Goal: Book appointment/travel/reservation

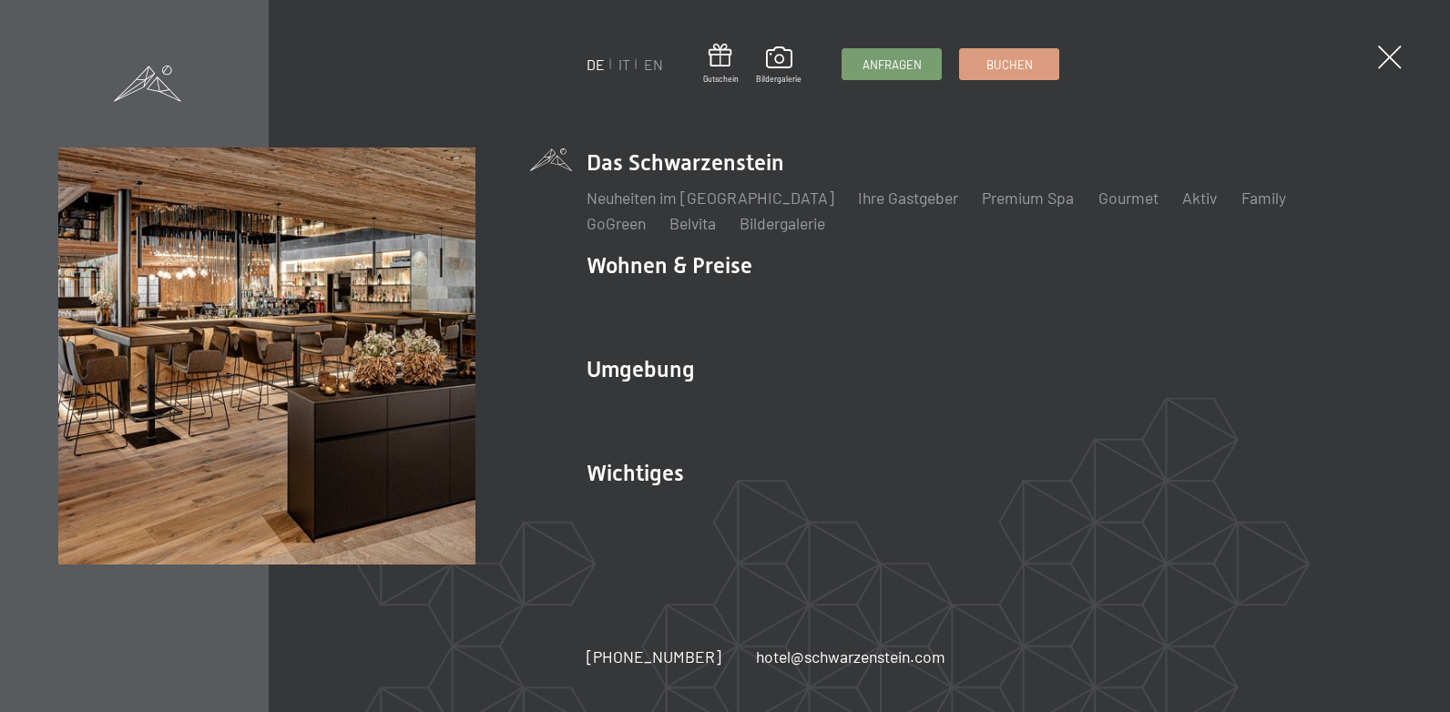
click at [628, 67] on link "IT" at bounding box center [624, 64] width 12 height 17
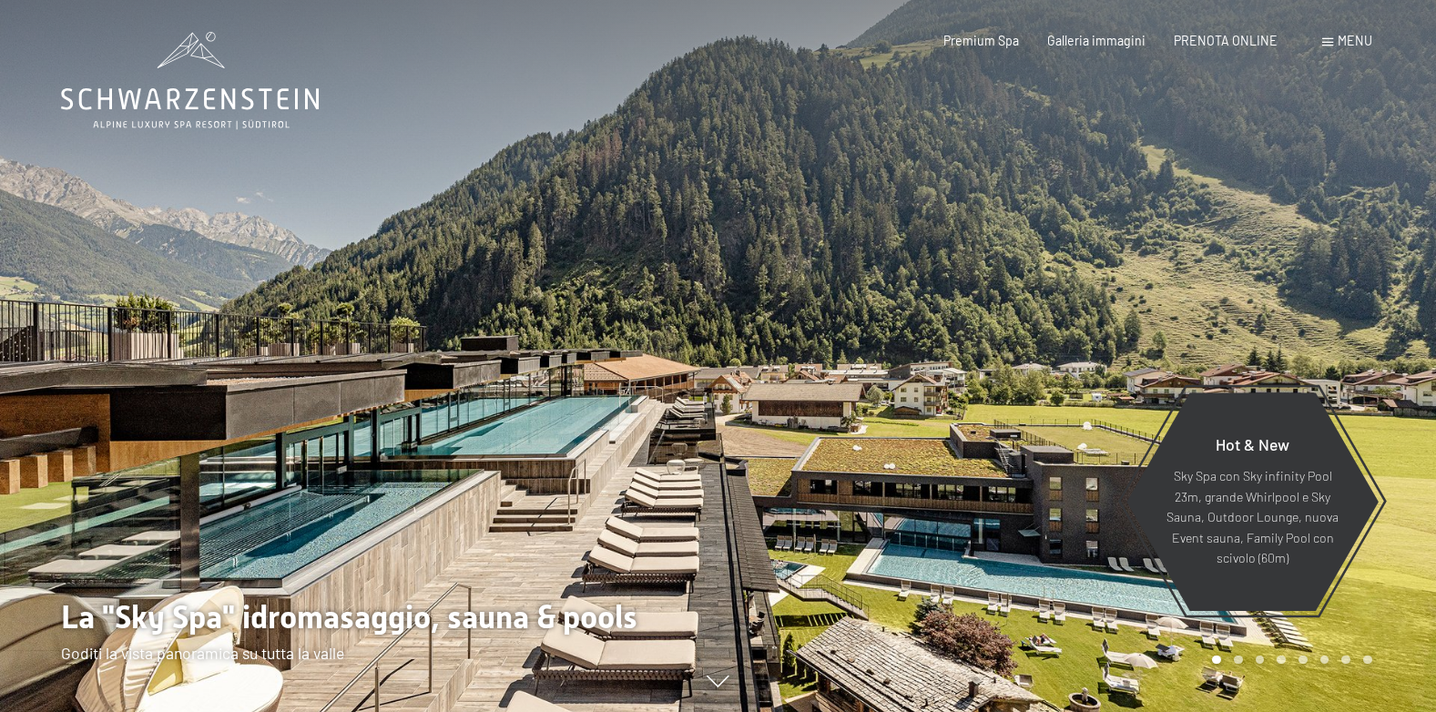
click at [1222, 41] on span "PRENOTA ONLINE" at bounding box center [1226, 40] width 104 height 15
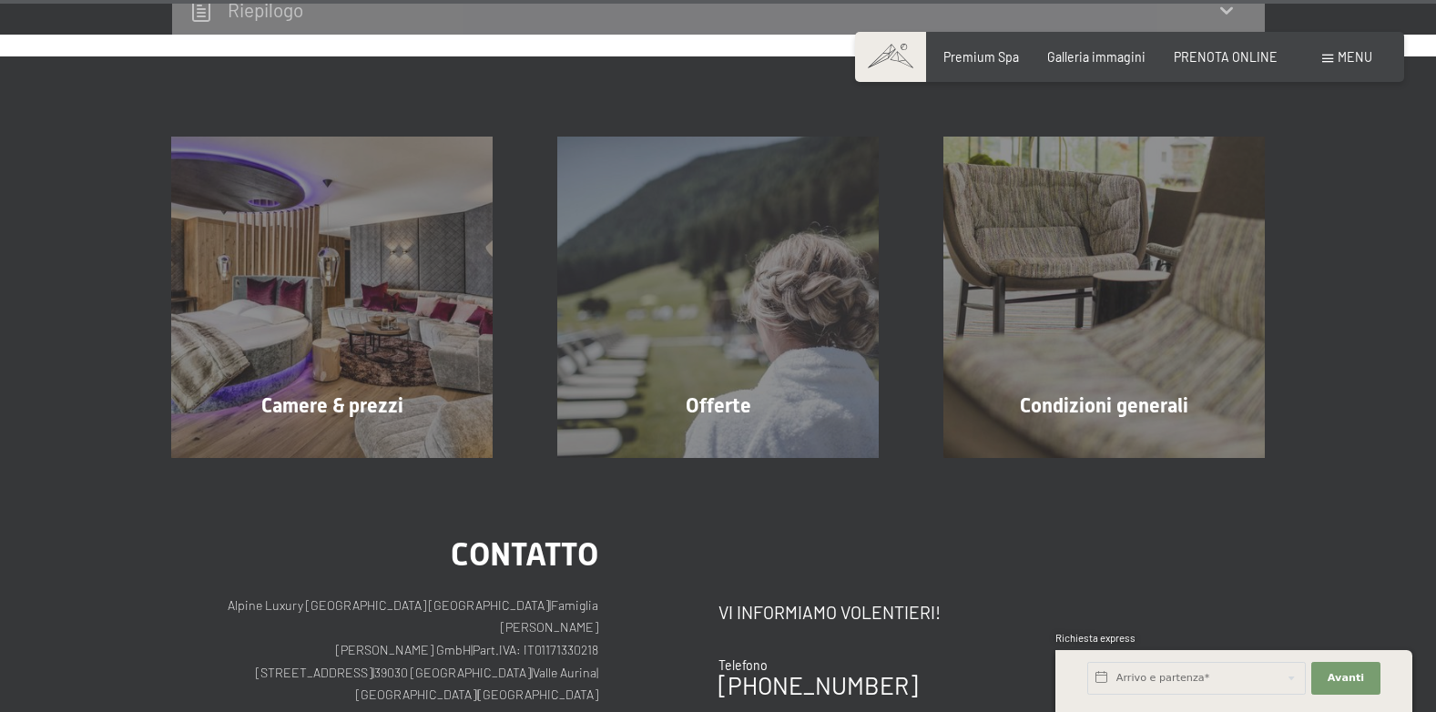
scroll to position [6218, 0]
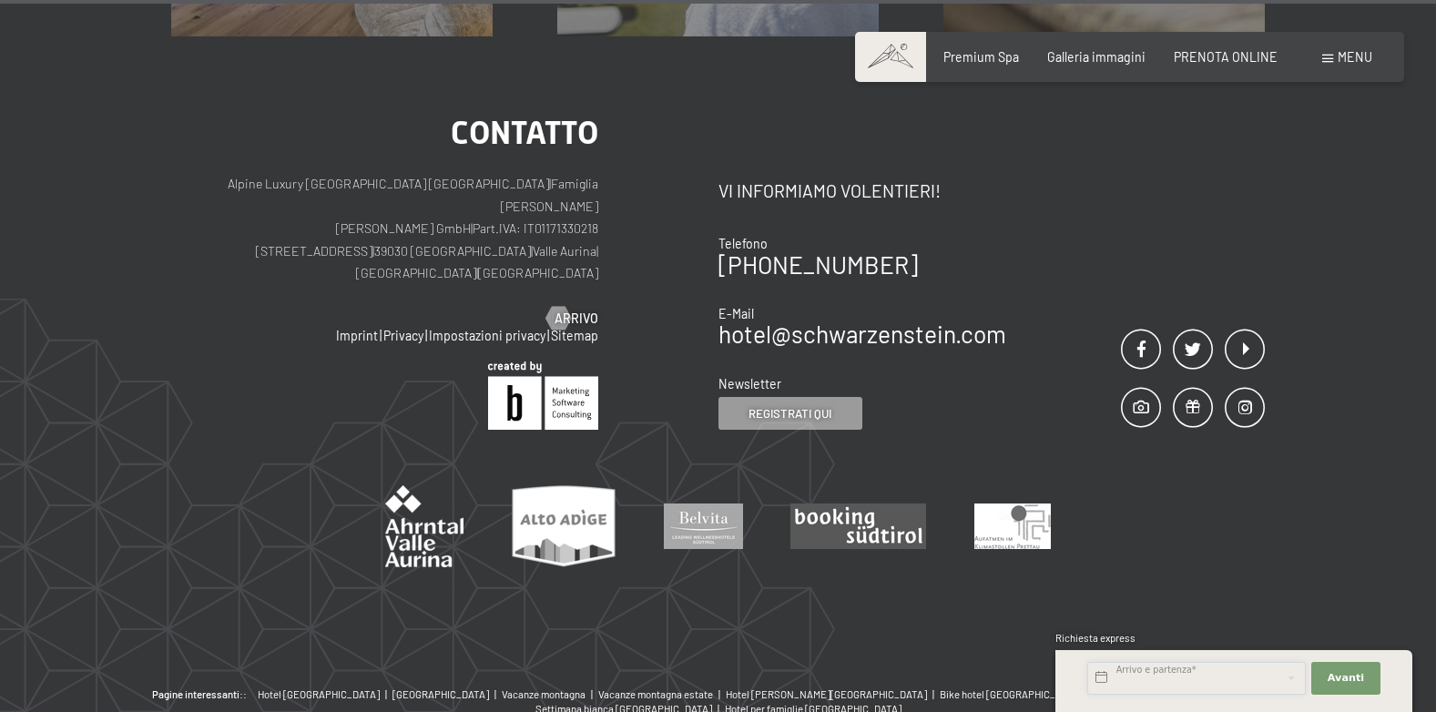
click at [1278, 691] on input "text" at bounding box center [1197, 678] width 219 height 33
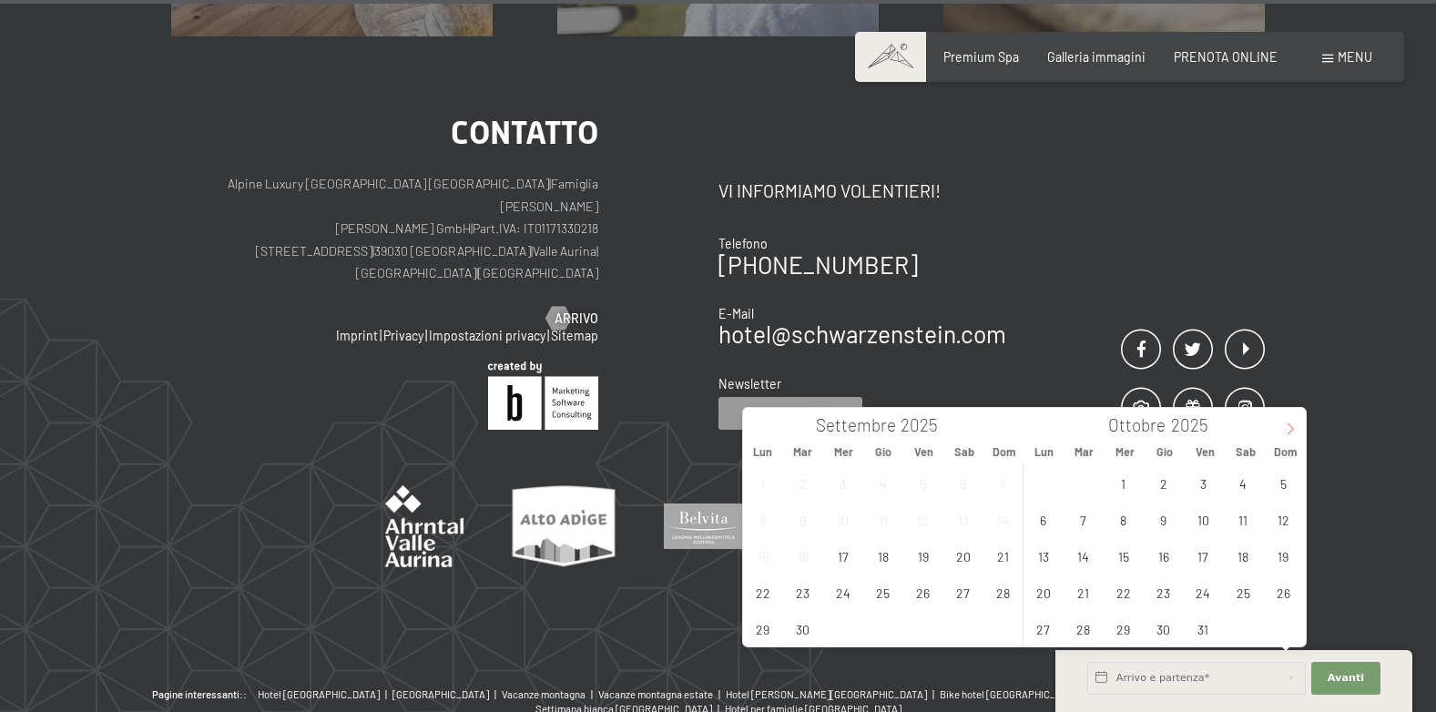
click at [1301, 427] on span at bounding box center [1290, 423] width 31 height 31
click at [1241, 593] on span "27" at bounding box center [1244, 593] width 36 height 36
type input "Sab. 27/12/2025"
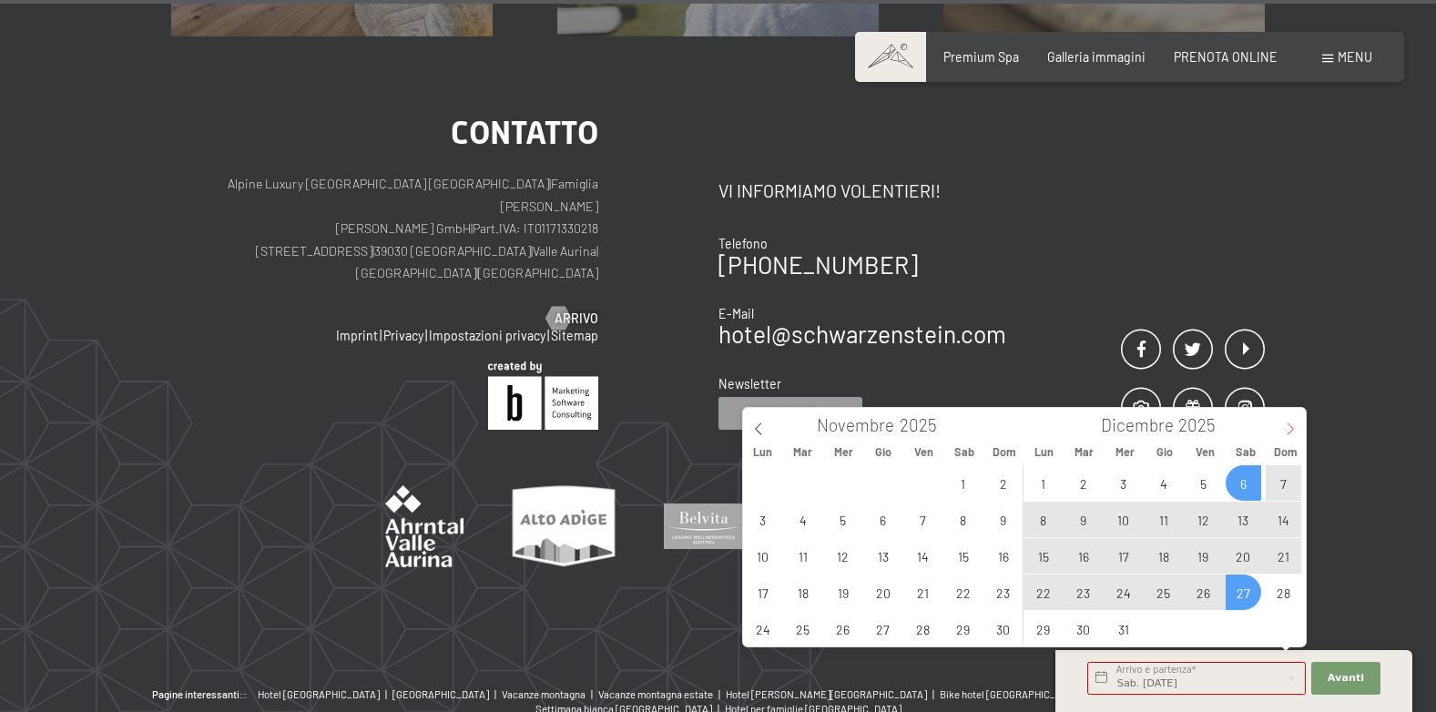
click at [1289, 428] on icon at bounding box center [1290, 429] width 13 height 13
type input "2026"
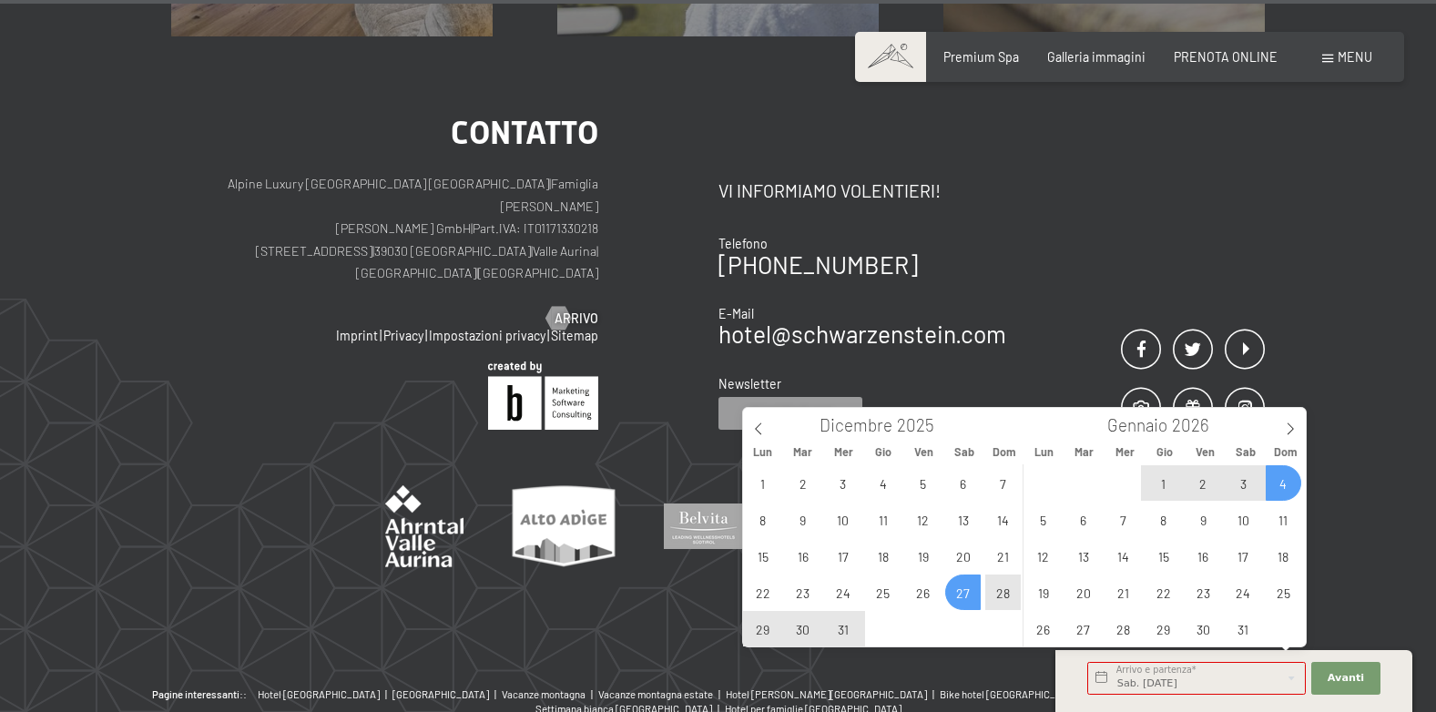
click at [1282, 486] on span "4" at bounding box center [1284, 483] width 36 height 36
type input "Sab. 27/12/2025 - Dom. 04/01/2026"
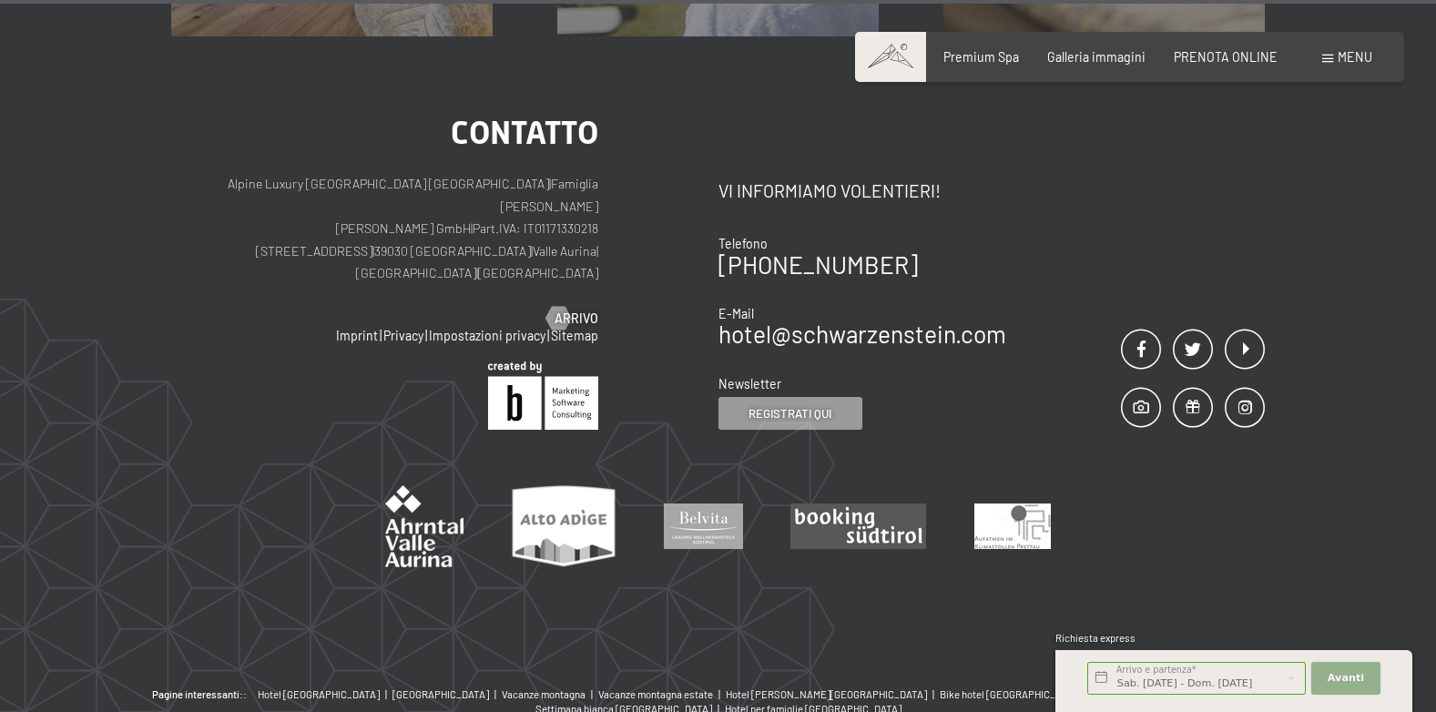
click at [1368, 674] on button "Avanti Nascondere i campi dell'indirizzo" at bounding box center [1346, 678] width 69 height 33
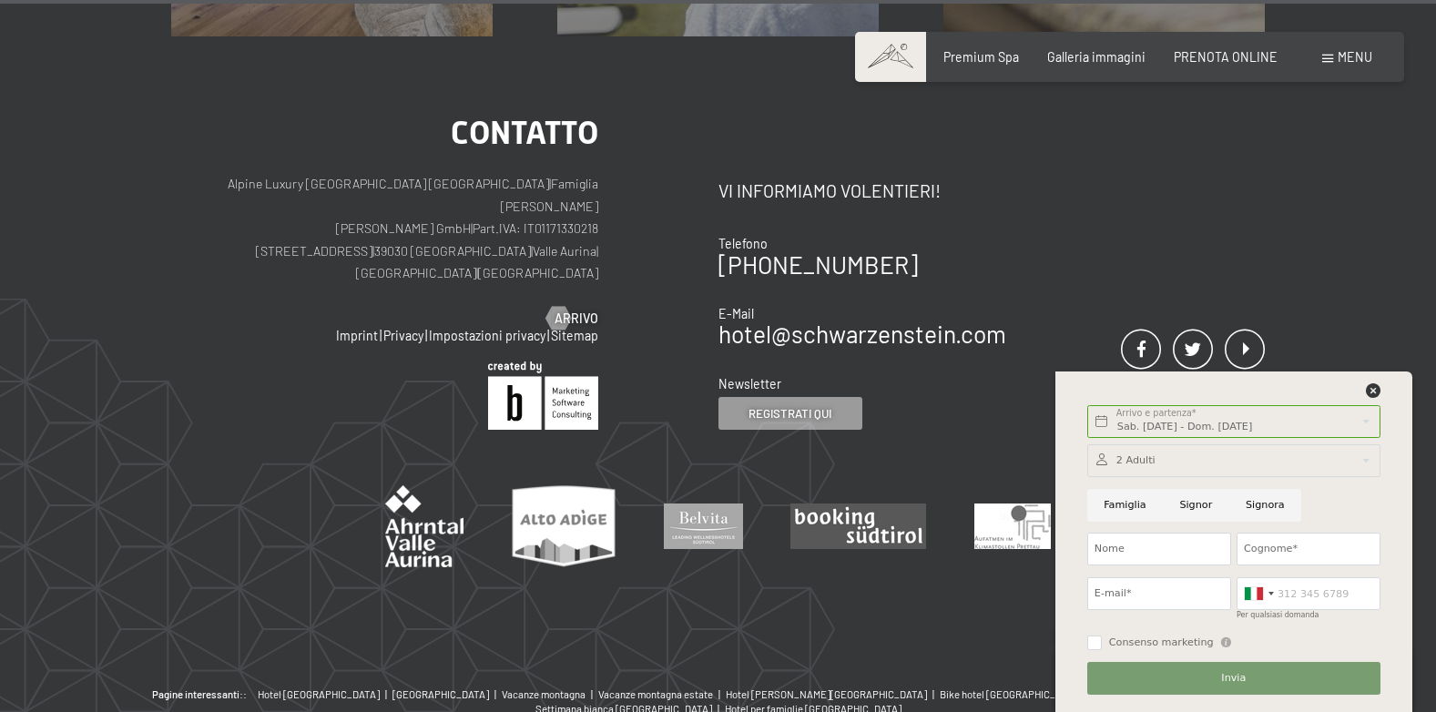
click at [1127, 476] on div at bounding box center [1234, 460] width 293 height 33
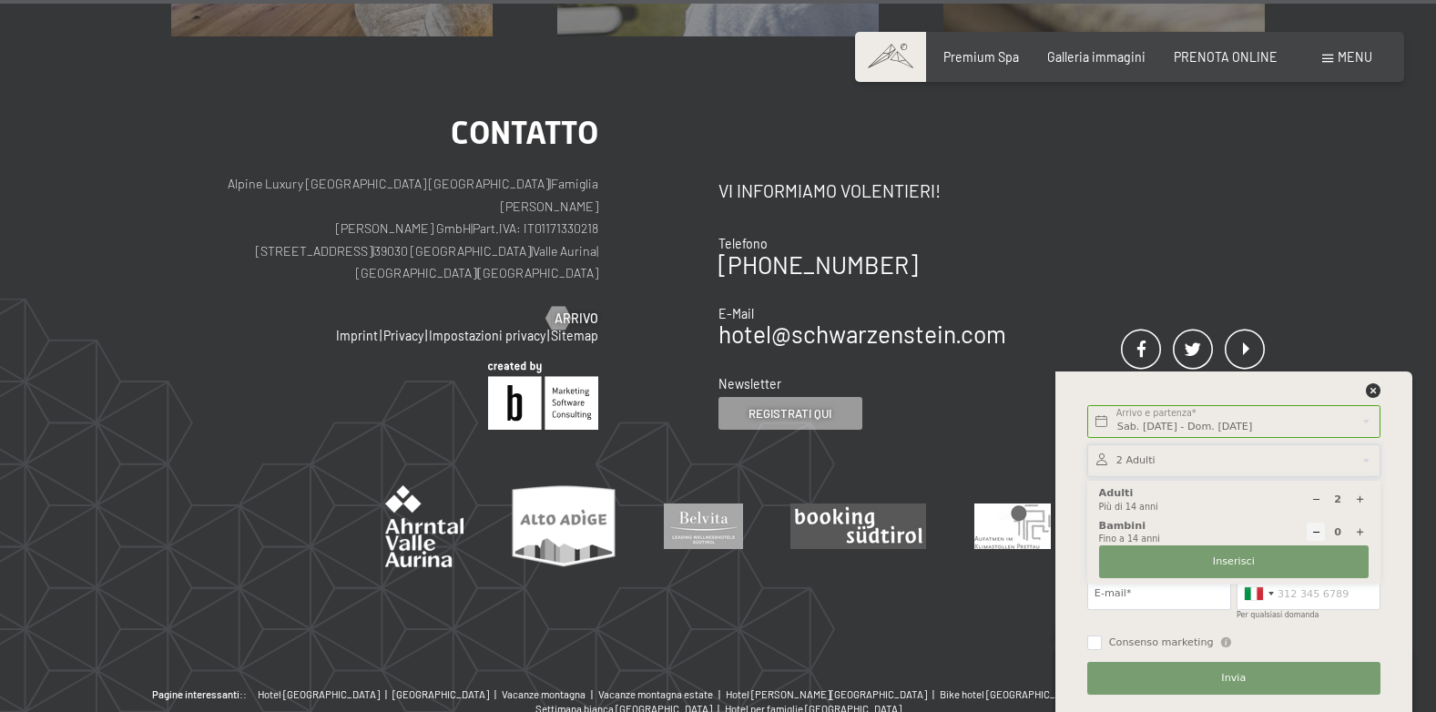
click at [1357, 535] on icon at bounding box center [1360, 532] width 10 height 10
type input "1"
select select
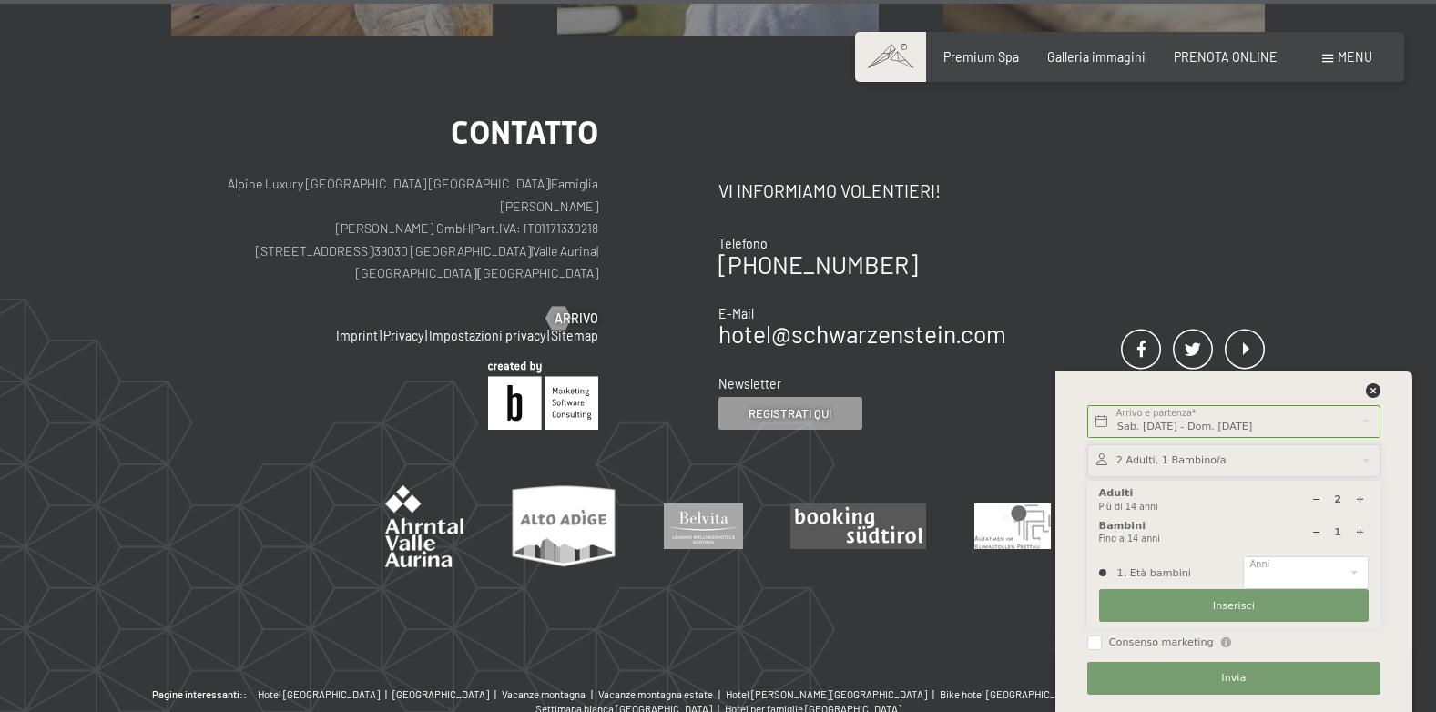
click at [1357, 535] on icon at bounding box center [1360, 532] width 10 height 10
type input "2"
select select
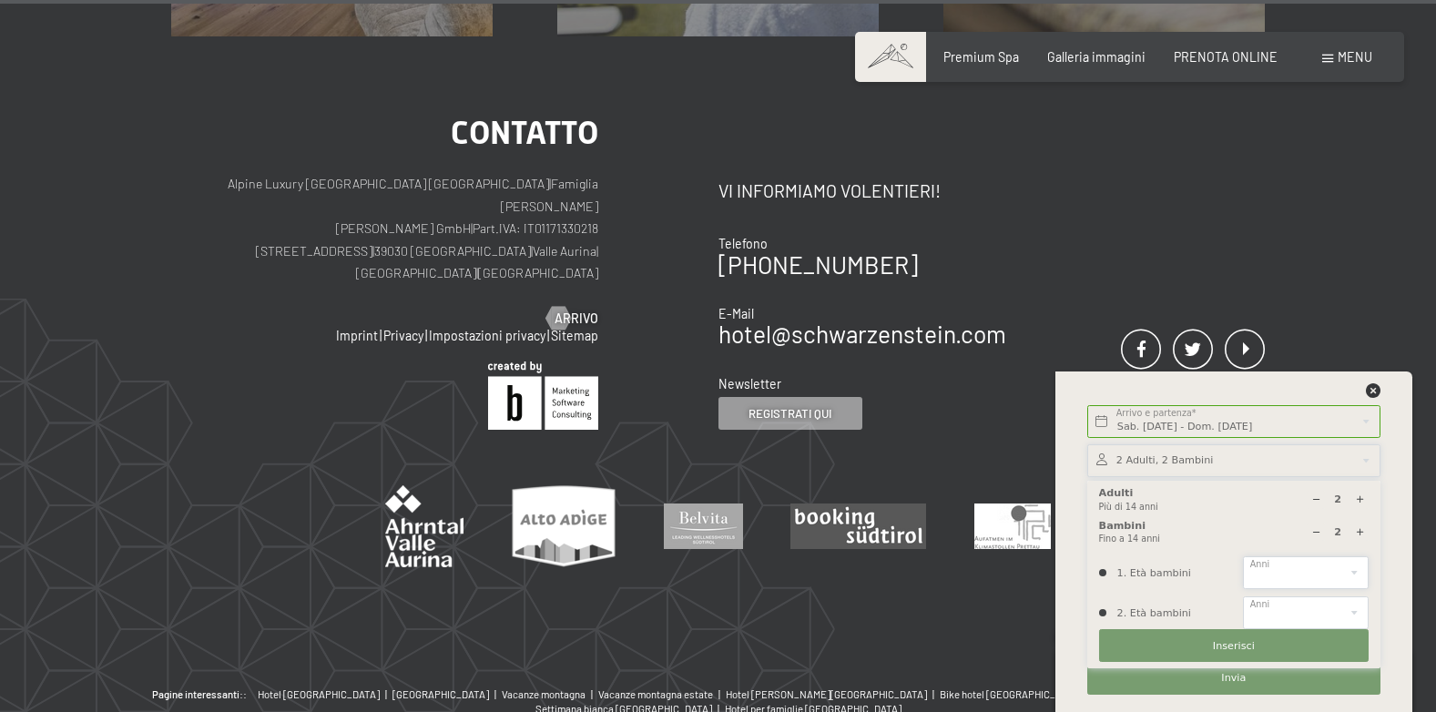
click at [1295, 577] on select "0 1 2 3 4 5 6 7 8 9 10 11 12 13 14" at bounding box center [1306, 573] width 126 height 33
select select "2"
click at [1243, 557] on select "0 1 2 3 4 5 6 7 8 9 10 11 12 13 14" at bounding box center [1306, 573] width 126 height 33
click at [1325, 606] on select "0 1 2 3 4 5 6 7 8 9 10 11 12 13 14" at bounding box center [1306, 613] width 126 height 33
select select "6"
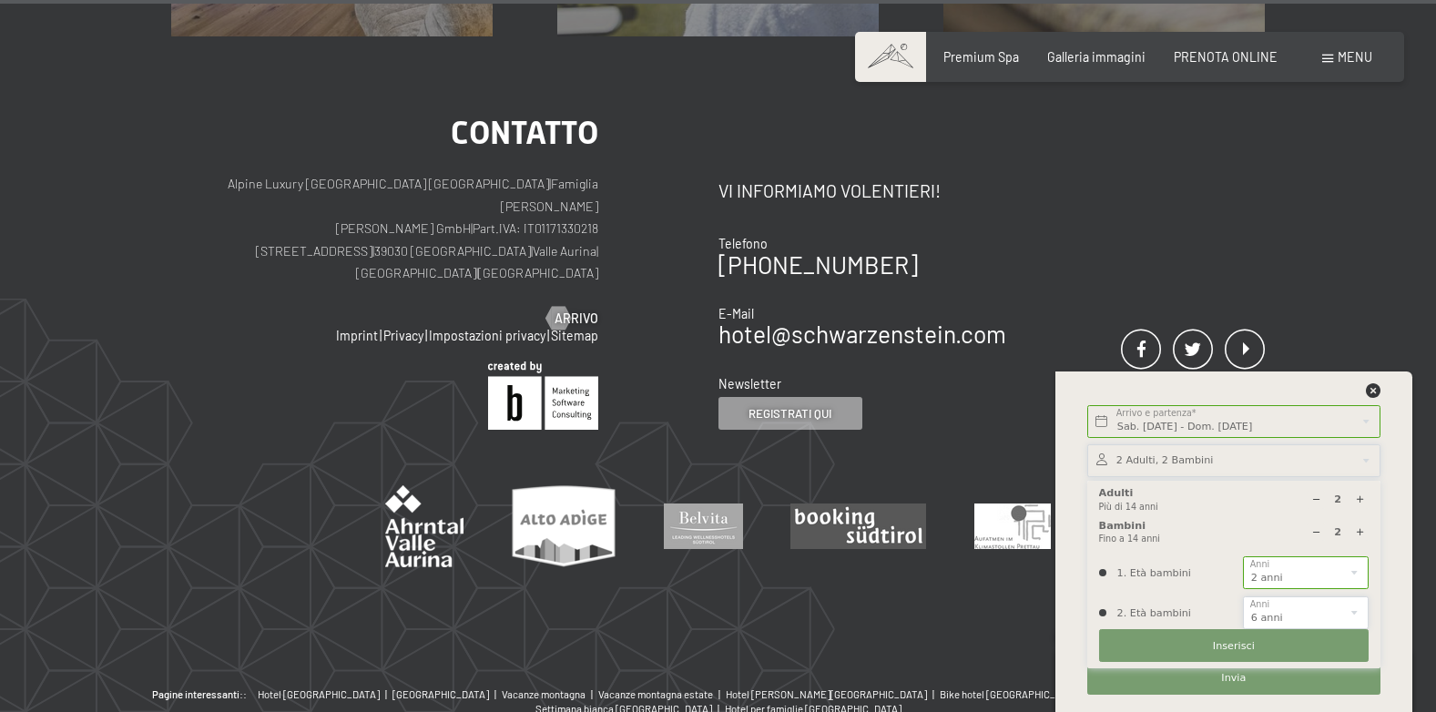
click at [1243, 597] on select "0 1 2 3 4 5 6 7 8 9 10 11 12 13 14" at bounding box center [1306, 613] width 126 height 33
click at [1212, 646] on button "Inserisci" at bounding box center [1234, 645] width 270 height 33
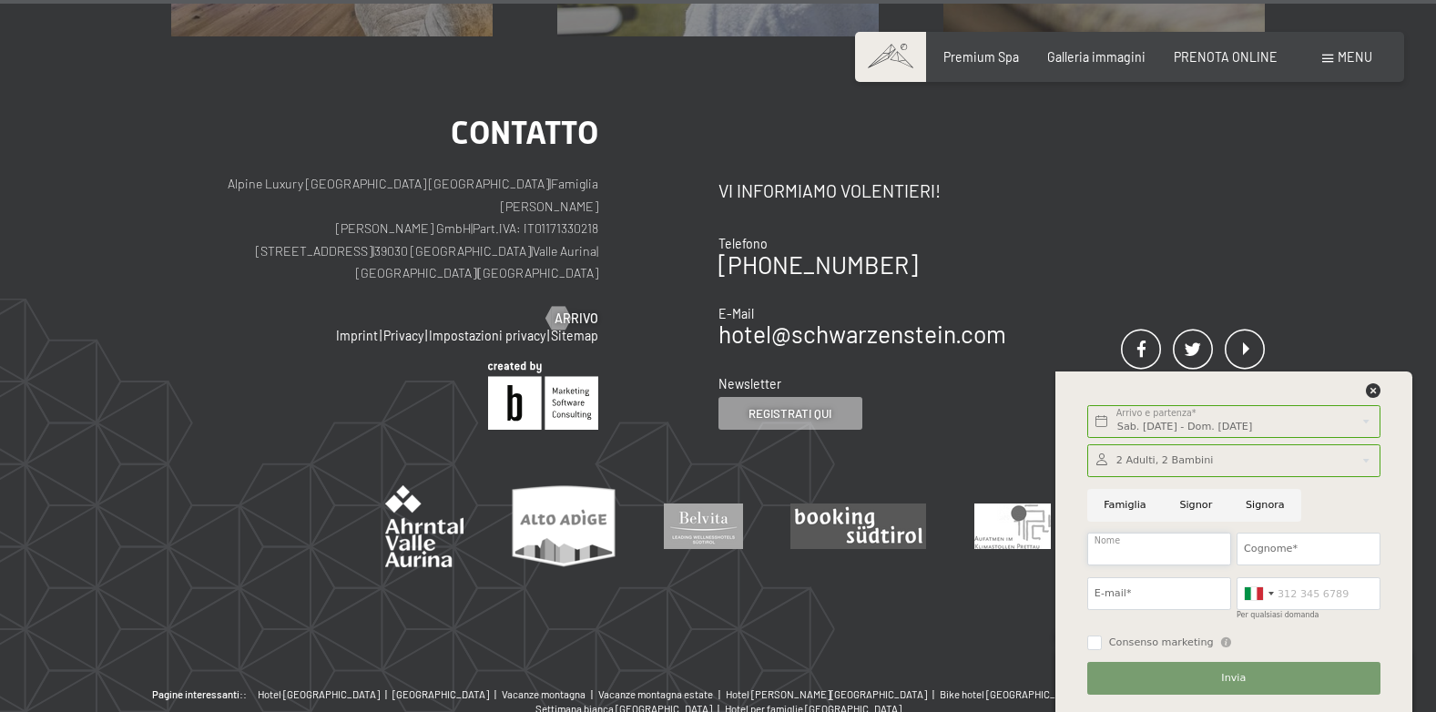
click at [1124, 541] on input "Nome" at bounding box center [1160, 549] width 144 height 33
type input "andrea moira"
type input "spinelli"
type input "stylist@bottonificiobap.it"
type input "3485489332"
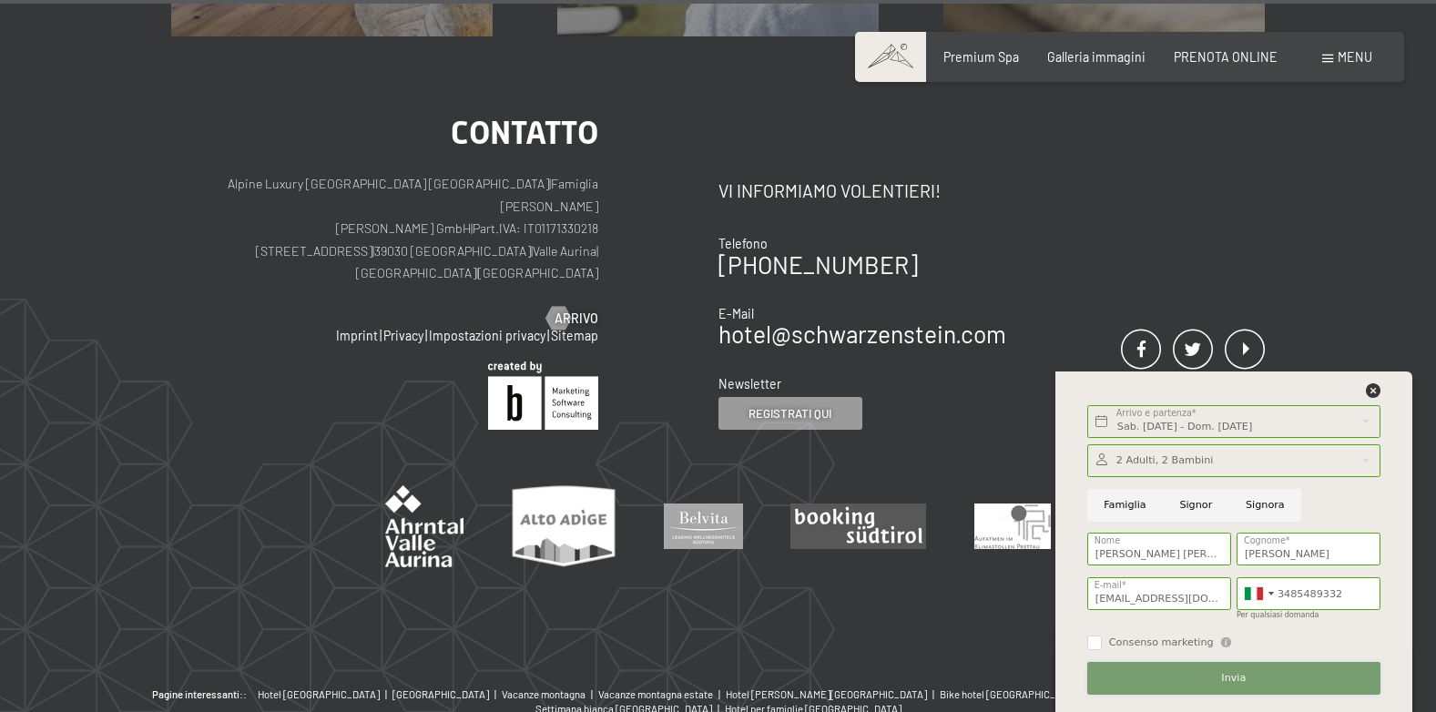
click at [1285, 688] on button "Invia" at bounding box center [1234, 678] width 293 height 33
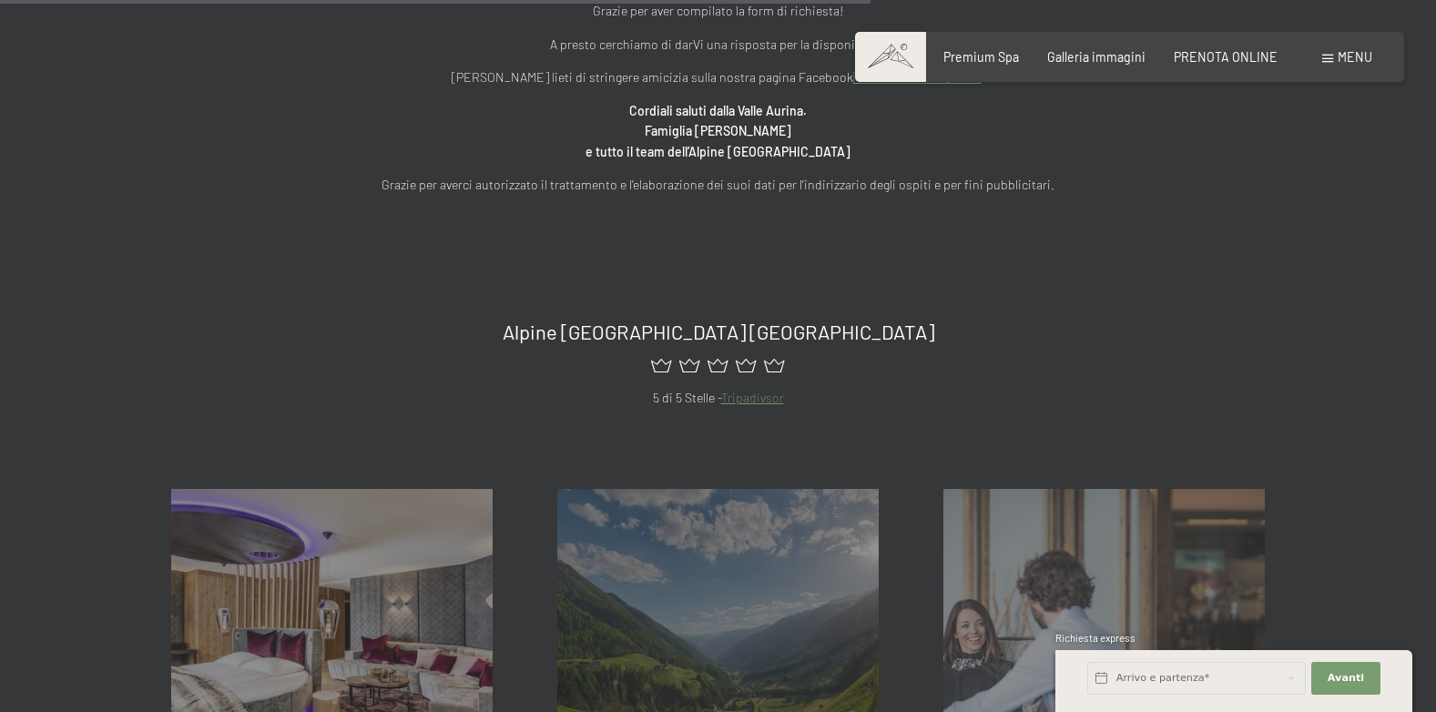
scroll to position [1093, 0]
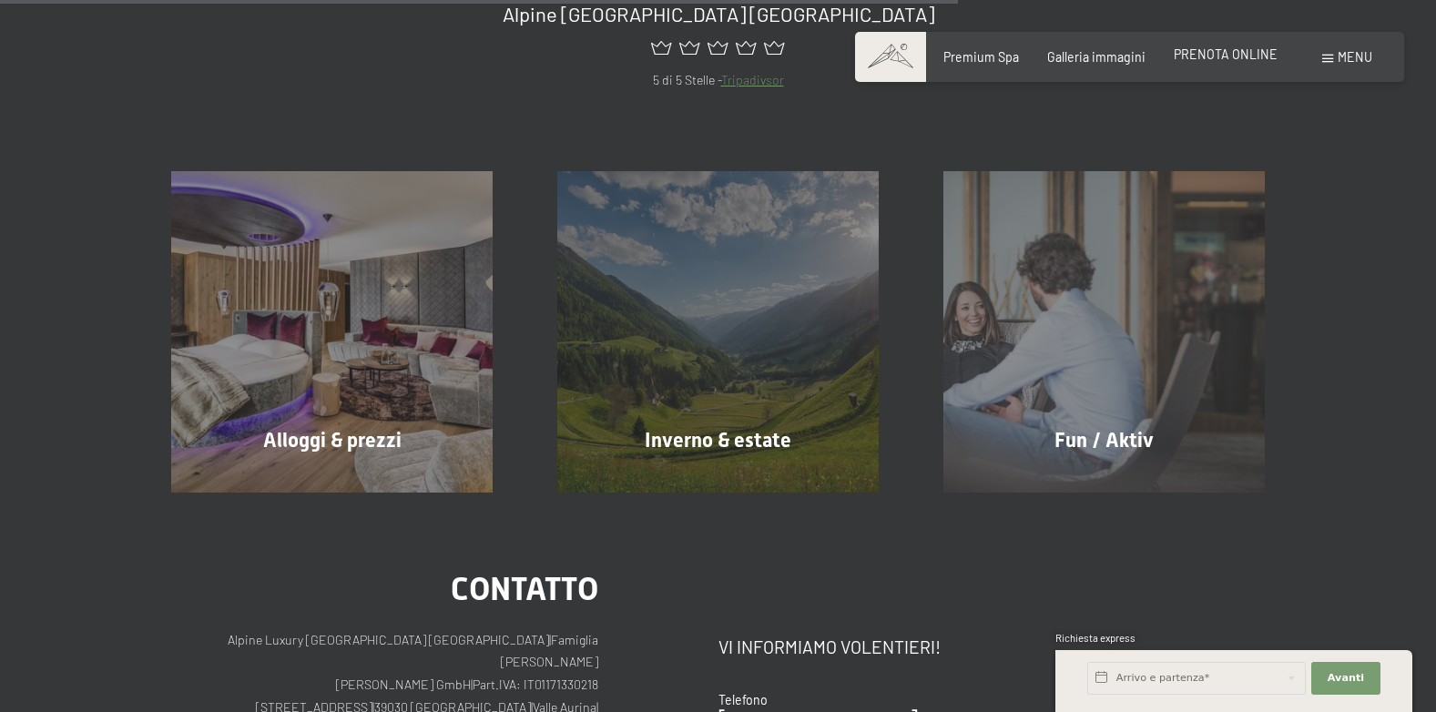
click at [1234, 50] on span "PRENOTA ONLINE" at bounding box center [1226, 53] width 104 height 15
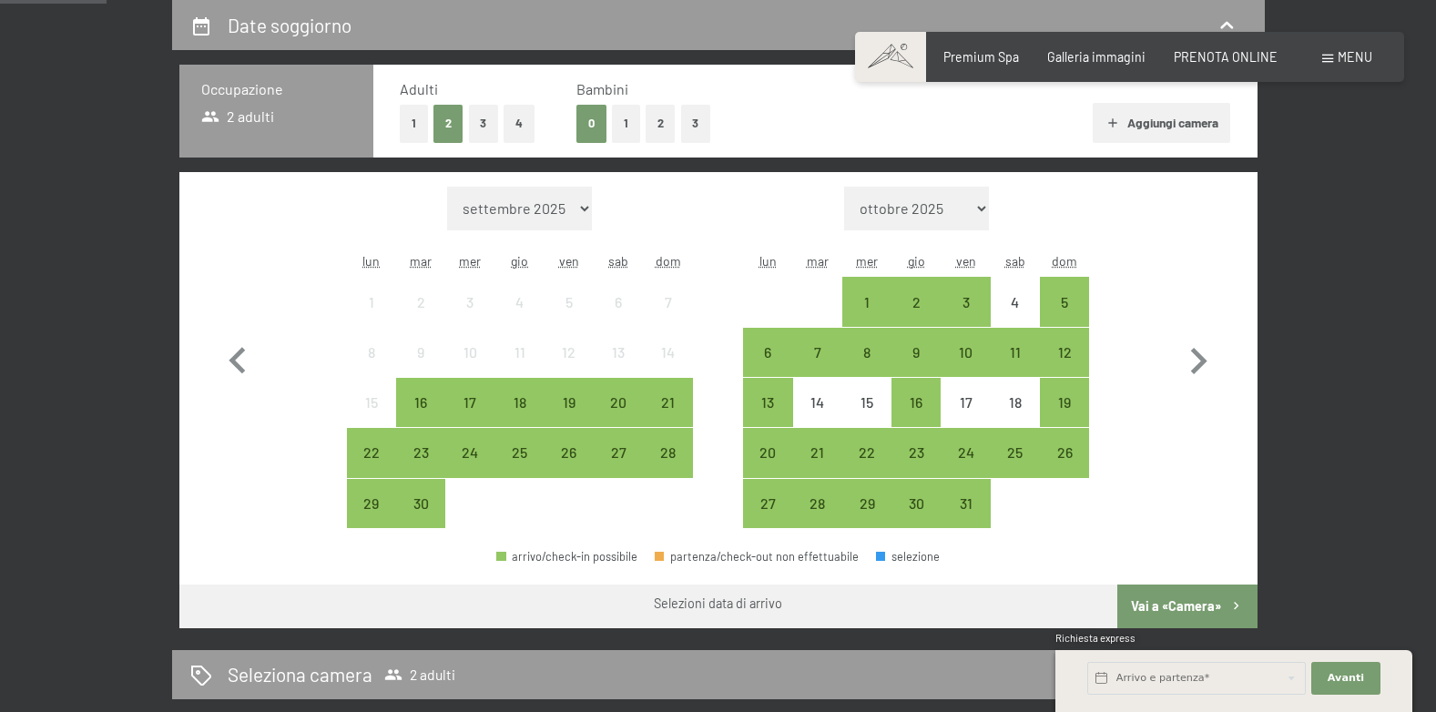
scroll to position [364, 0]
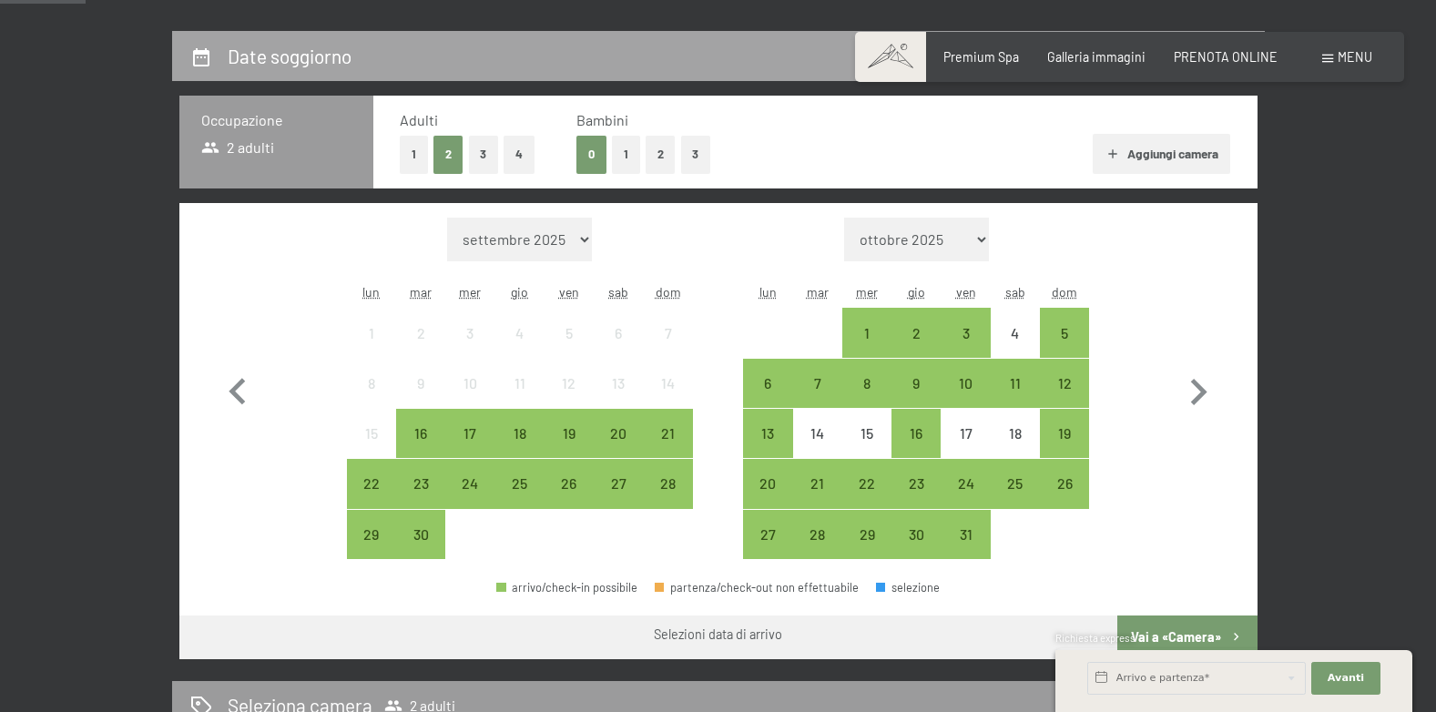
click at [382, 59] on div "Date soggiorno" at bounding box center [718, 56] width 1057 height 26
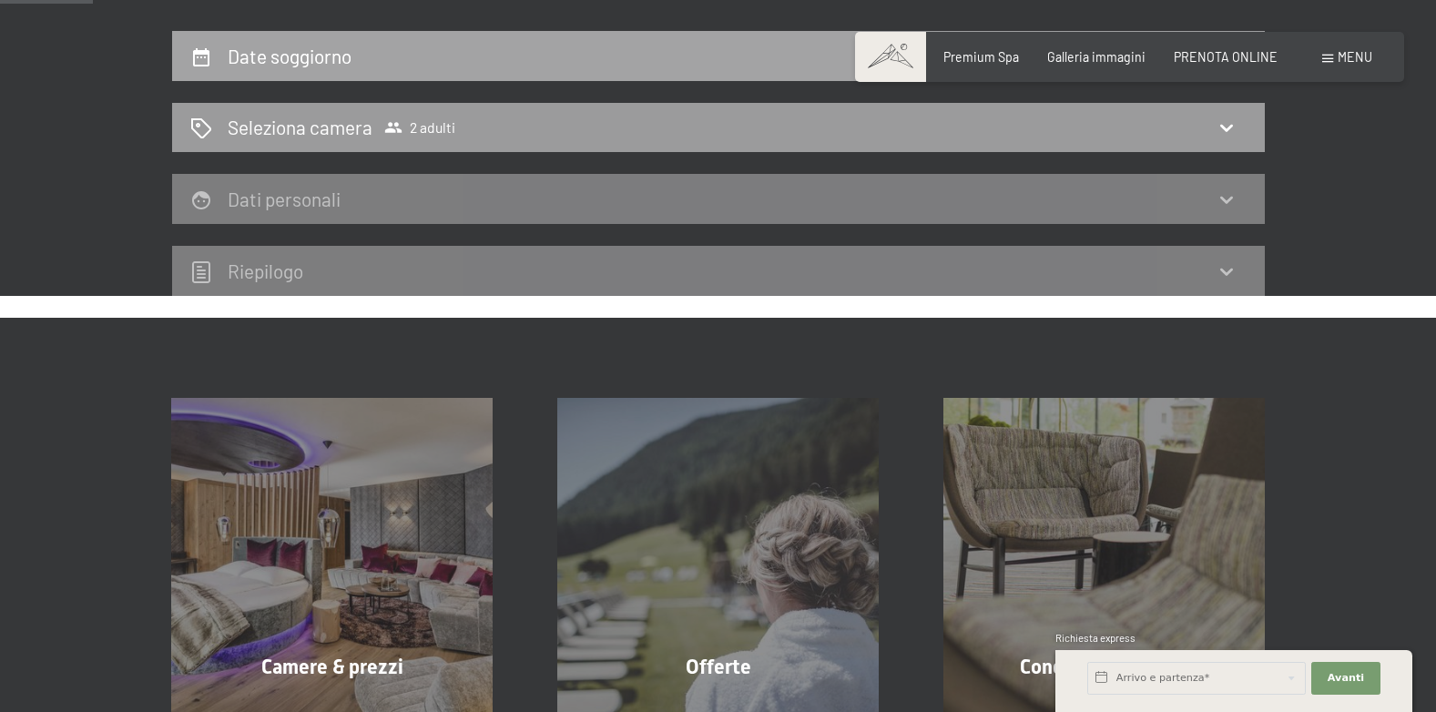
scroll to position [395, 0]
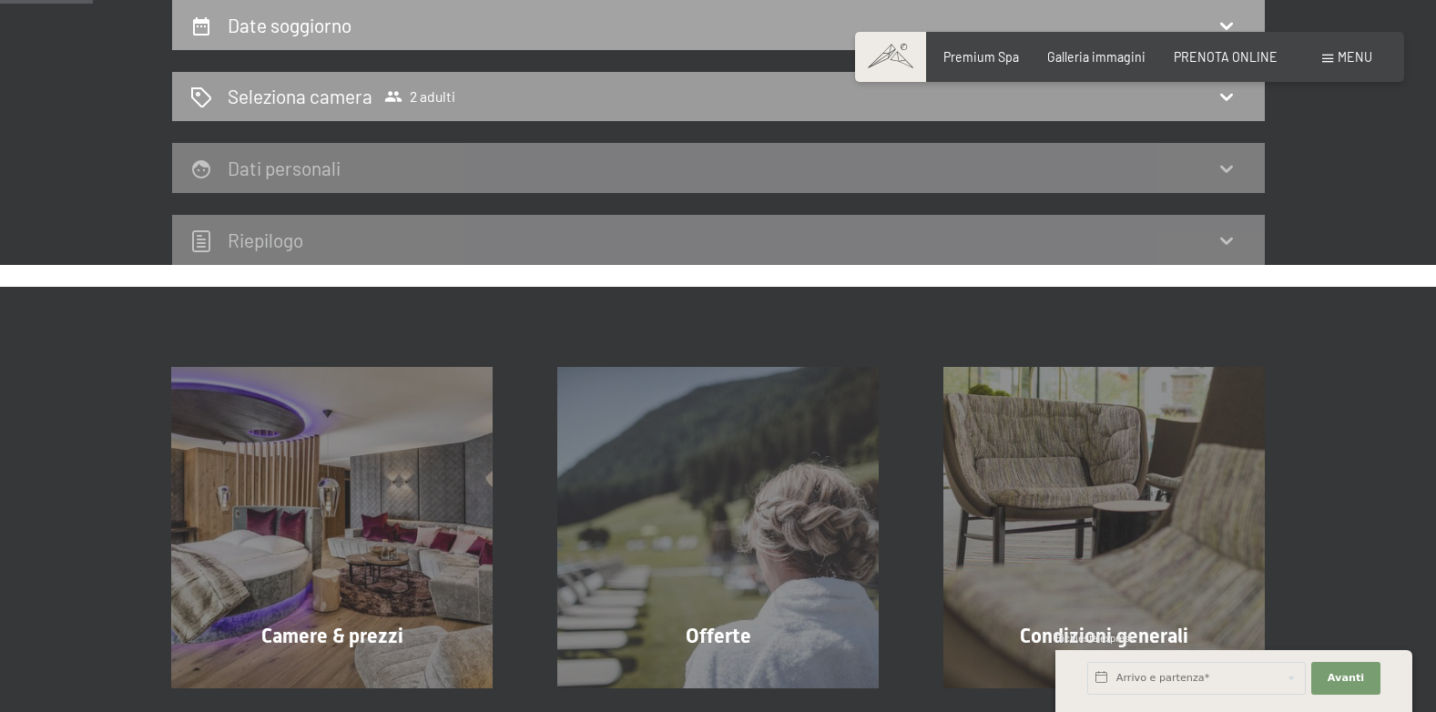
click at [299, 25] on h2 "Date soggiorno" at bounding box center [290, 25] width 124 height 23
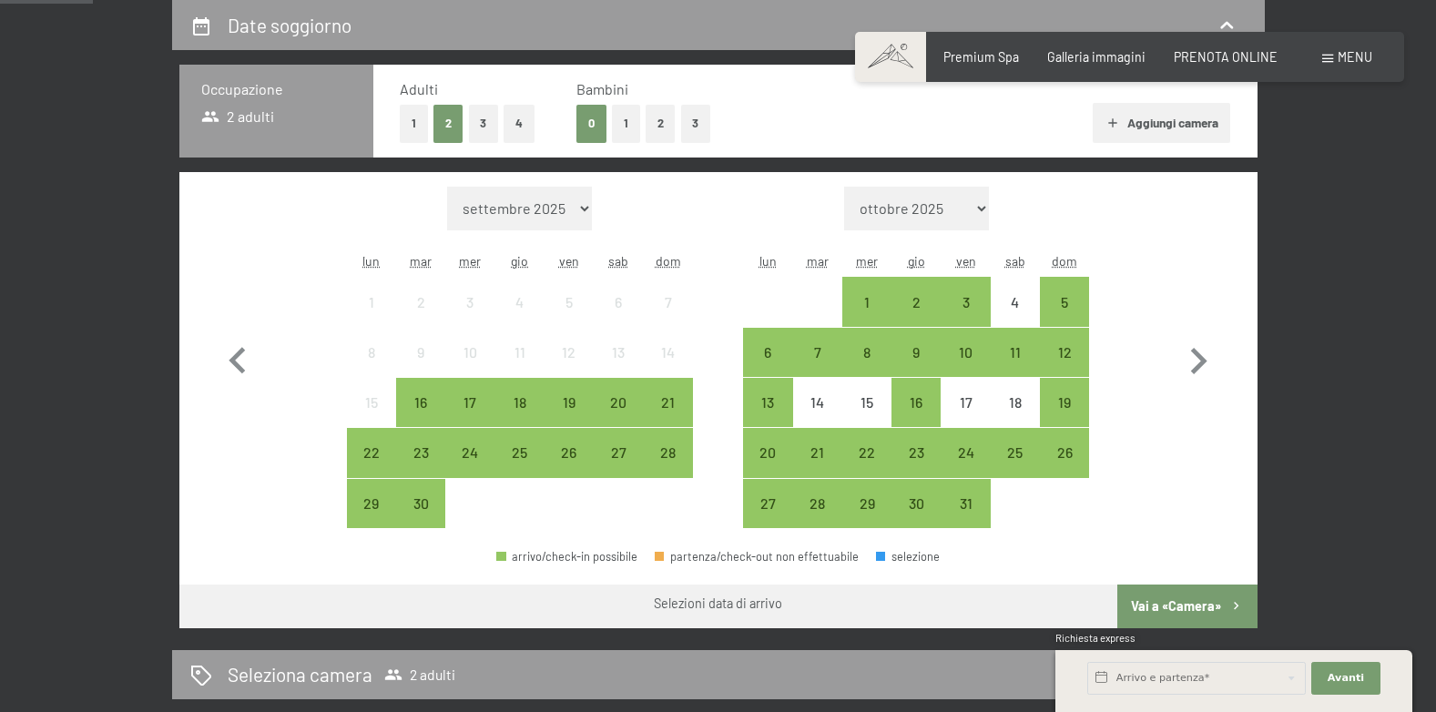
click at [295, 104] on div "Occupazione 2 adulti" at bounding box center [276, 111] width 194 height 93
click at [272, 118] on span "2 adulti" at bounding box center [238, 117] width 74 height 20
click at [671, 133] on button "2" at bounding box center [661, 123] width 30 height 37
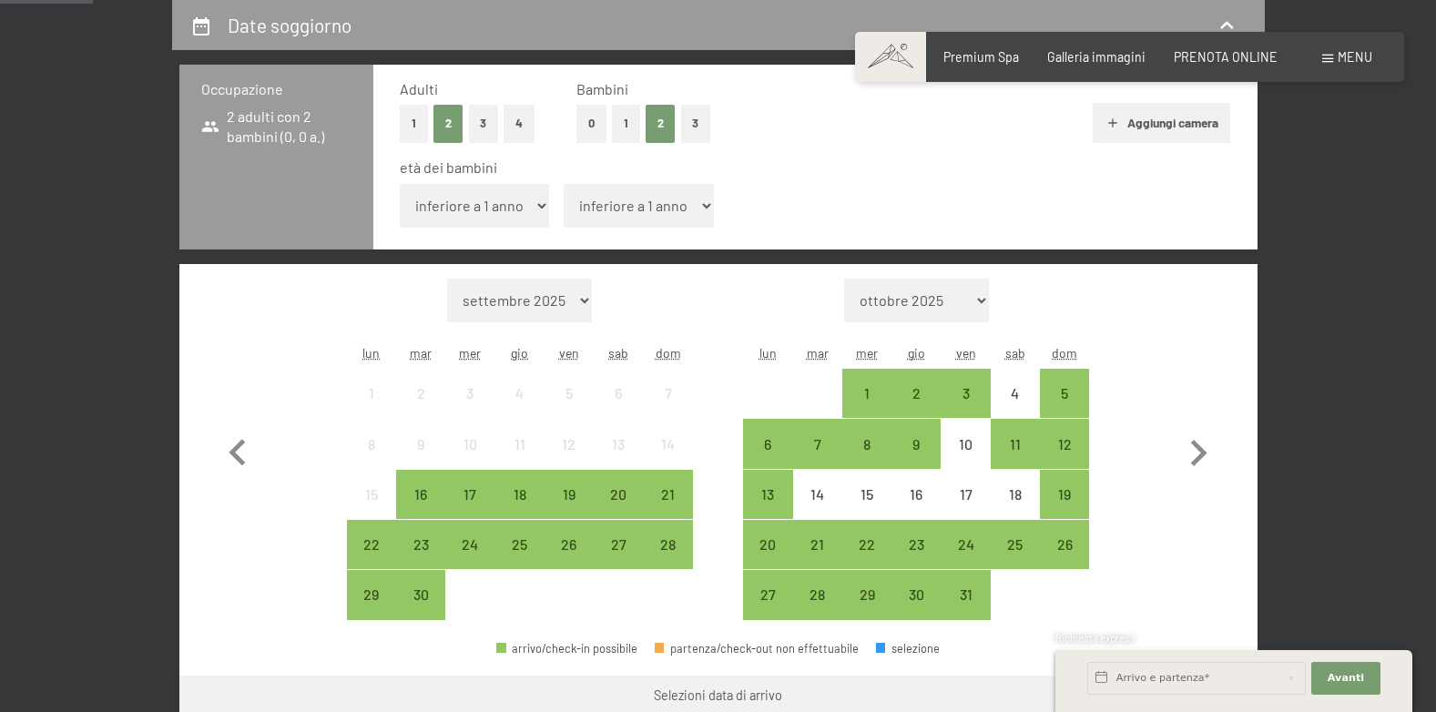
click at [536, 207] on select "inferiore a 1 anno 1 anno 2 anni 3 anni 4 anni 5 anni 6 anni 7 anni 8 anni 9 an…" at bounding box center [475, 206] width 150 height 44
select select "2"
click at [400, 184] on select "inferiore a 1 anno 1 anno 2 anni 3 anni 4 anni 5 anni 6 anni 7 anni 8 anni 9 an…" at bounding box center [475, 206] width 150 height 44
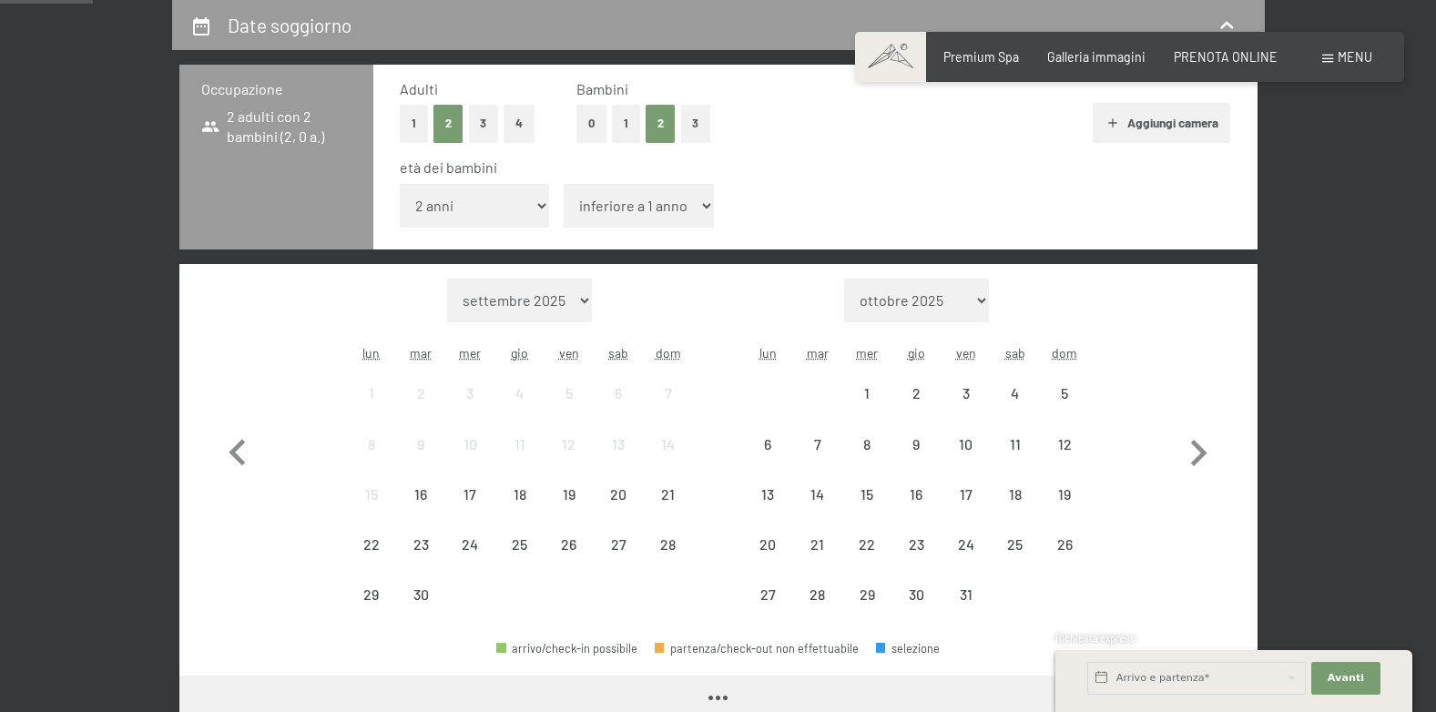
click at [635, 229] on div "età dei bambini inferiore a 1 anno 1 anno 2 anni 3 anni 4 anni 5 anni 6 anni 7 …" at bounding box center [816, 196] width 832 height 77
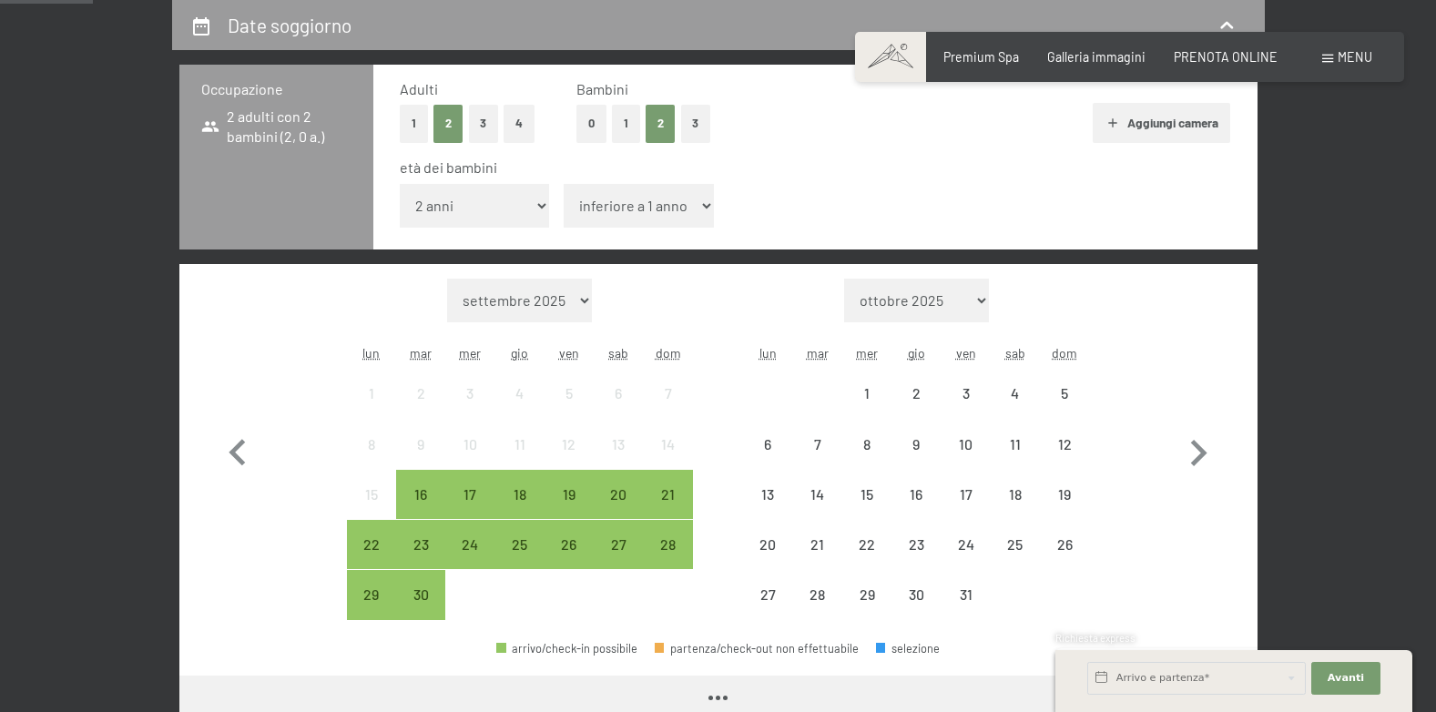
click at [641, 215] on select "inferiore a 1 anno 1 anno 2 anni 3 anni 4 anni 5 anni 6 anni 7 anni 8 anni 9 an…" at bounding box center [639, 206] width 150 height 44
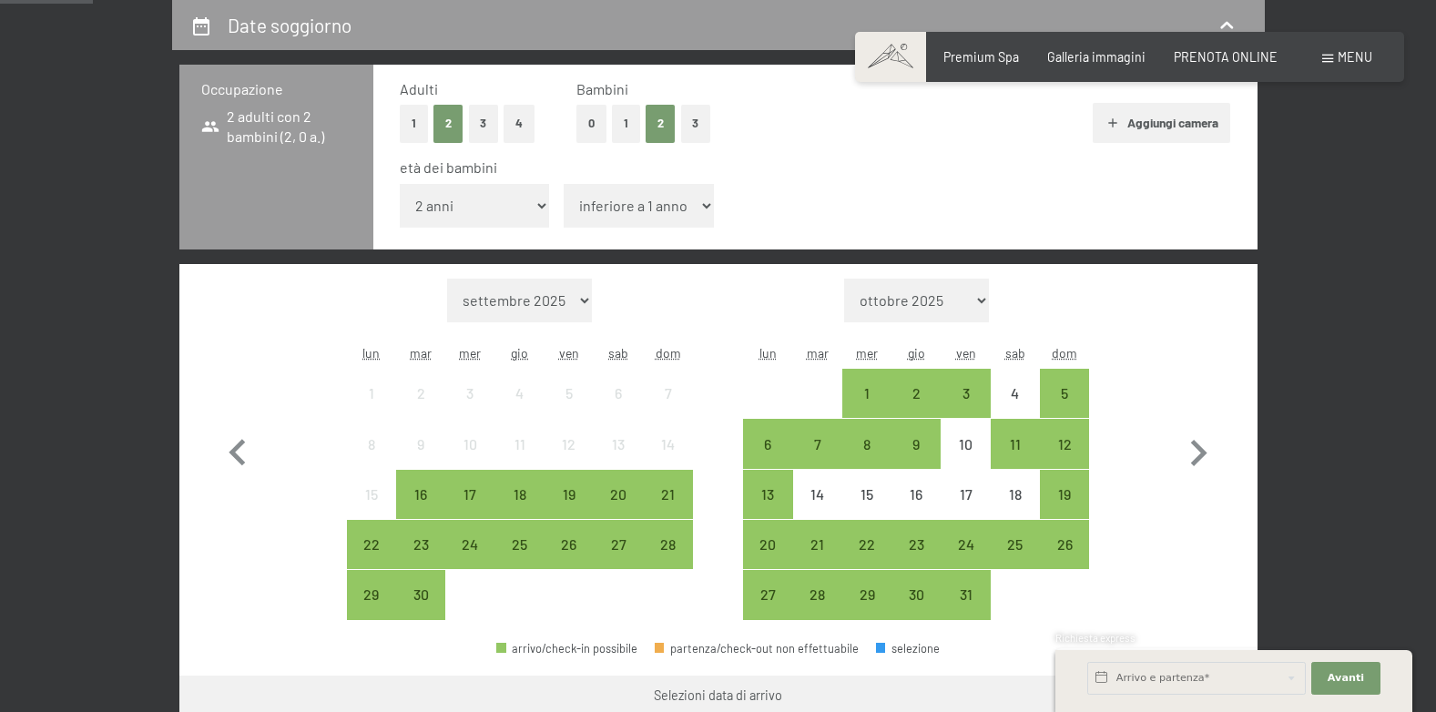
select select "6"
click at [564, 184] on select "inferiore a 1 anno 1 anno 2 anni 3 anni 4 anni 5 anni 6 anni 7 anni 8 anni 9 an…" at bounding box center [639, 206] width 150 height 44
click at [1208, 445] on icon "button" at bounding box center [1198, 453] width 53 height 53
select select "[DATE]"
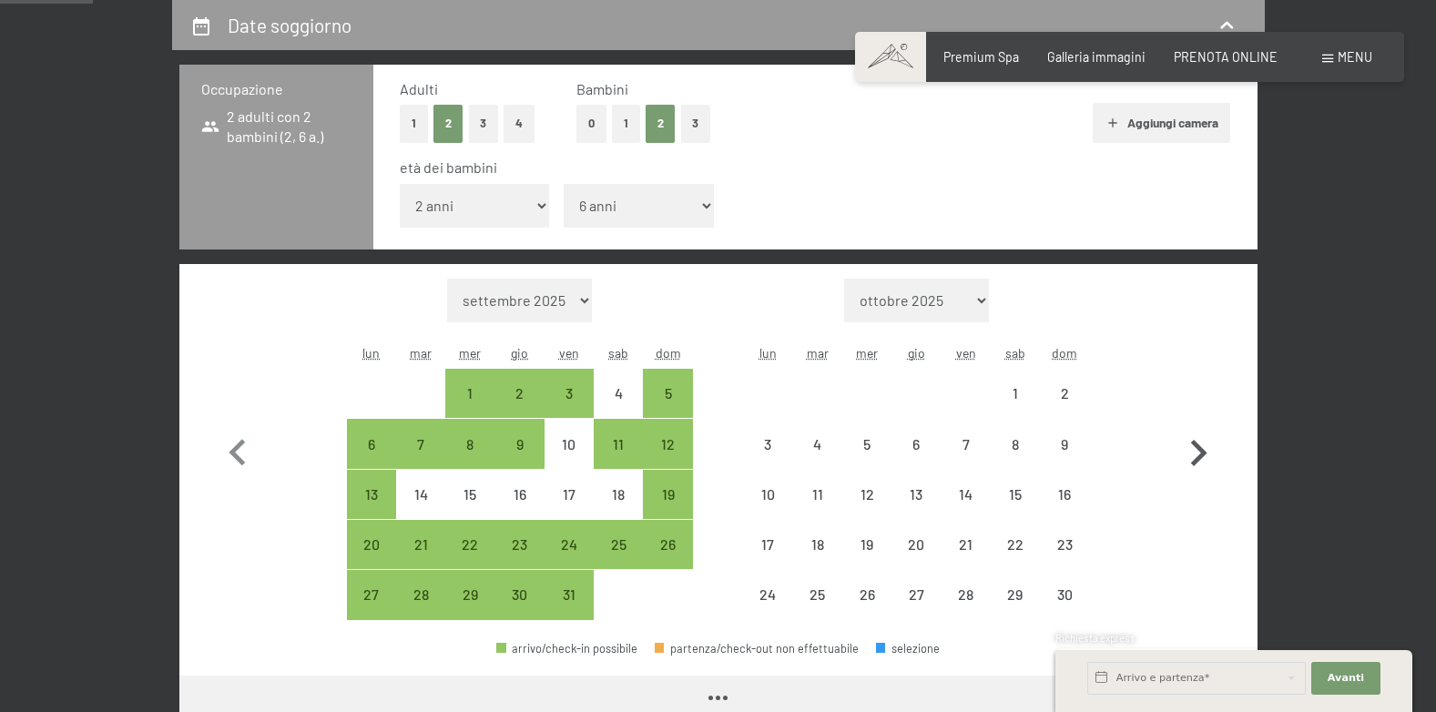
click at [1208, 445] on icon "button" at bounding box center [1198, 453] width 53 height 53
select select "[DATE]"
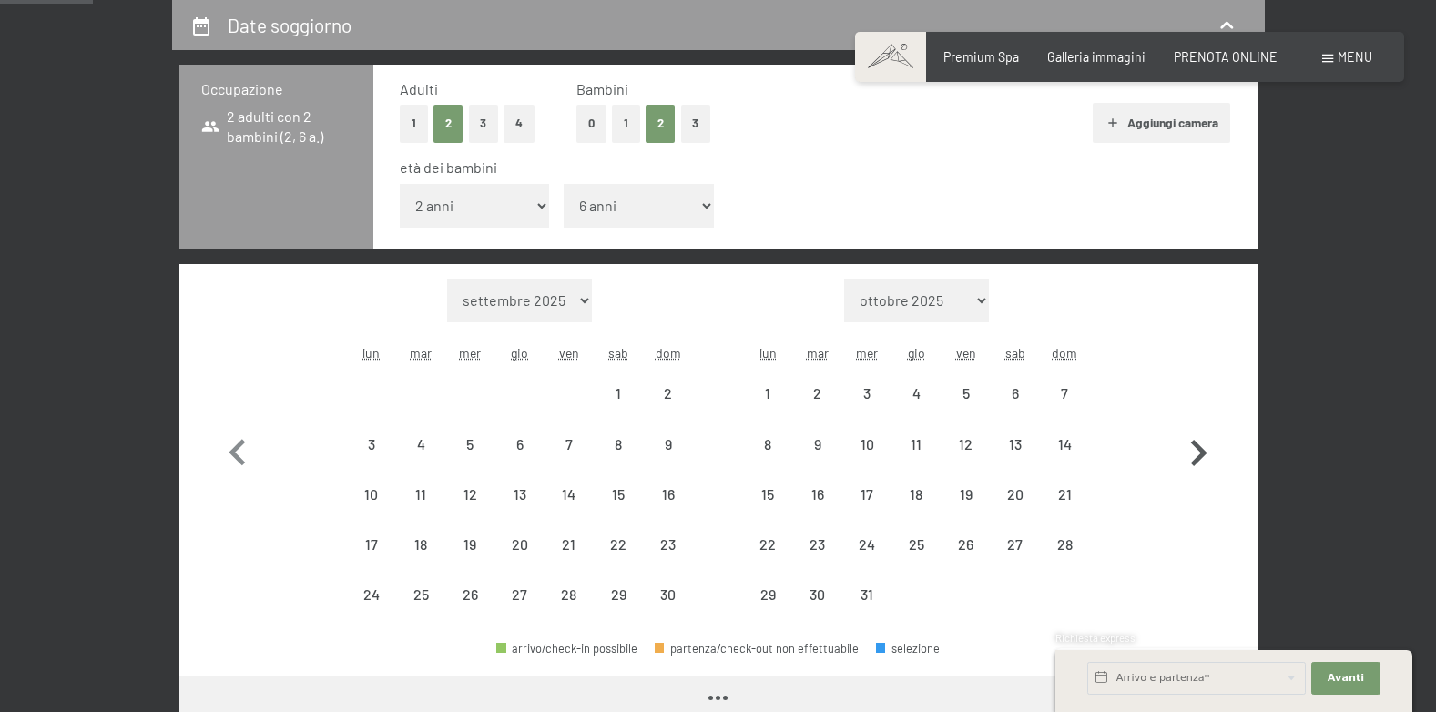
select select "[DATE]"
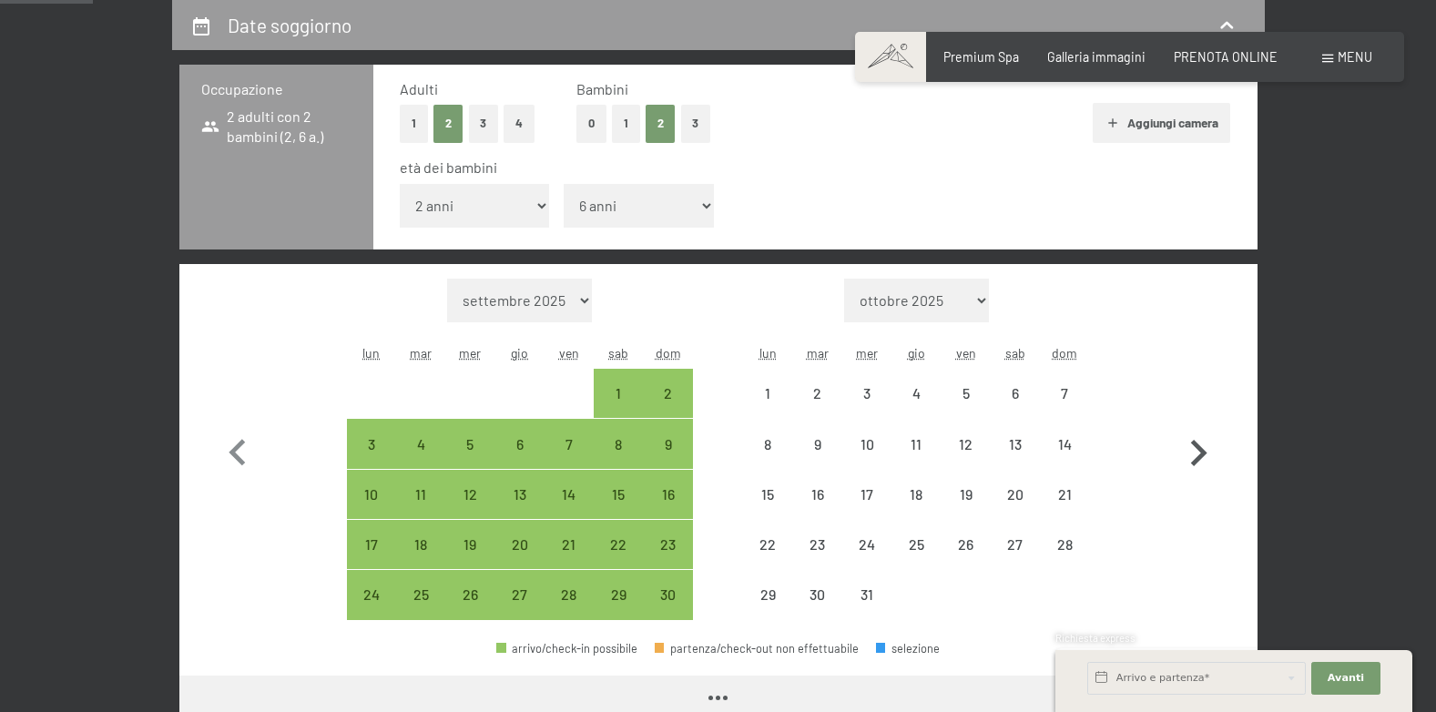
select select "[DATE]"
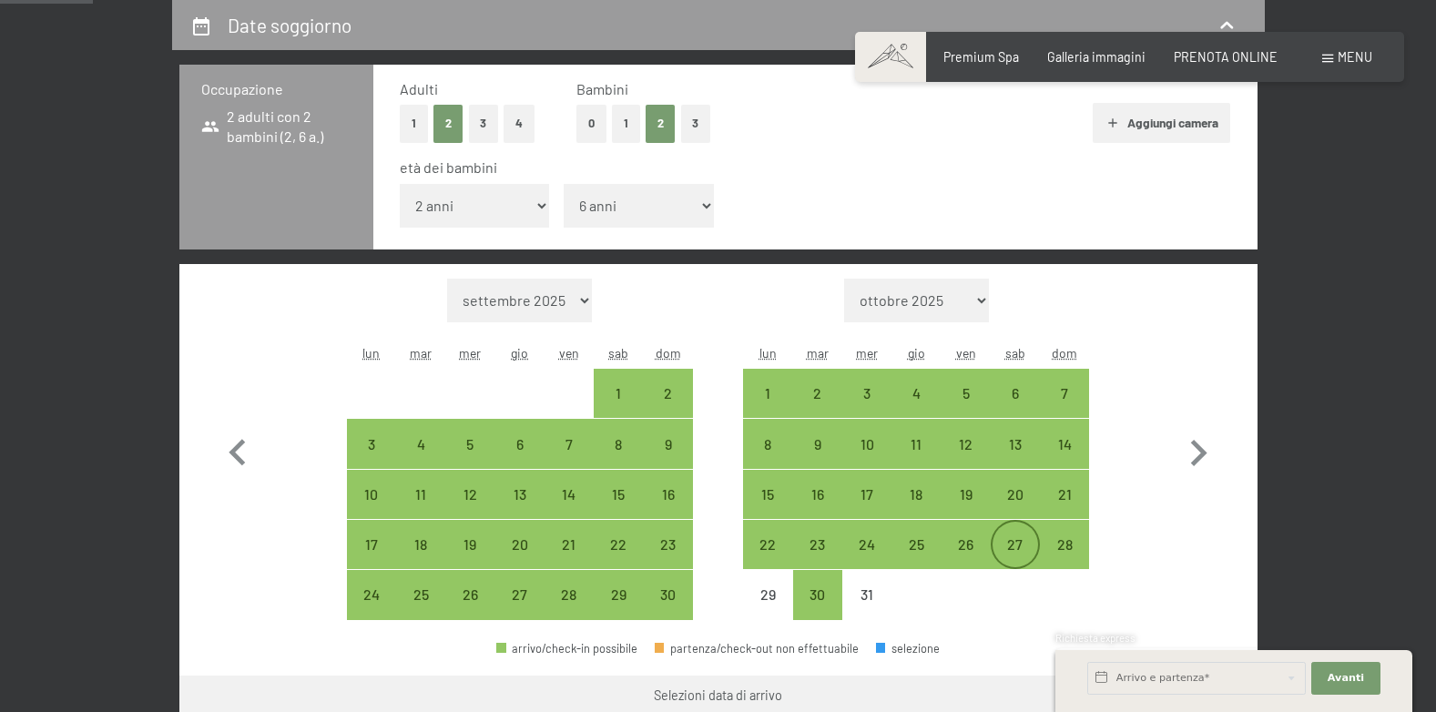
click at [1012, 540] on div "27" at bounding box center [1016, 560] width 46 height 46
select select "[DATE]"
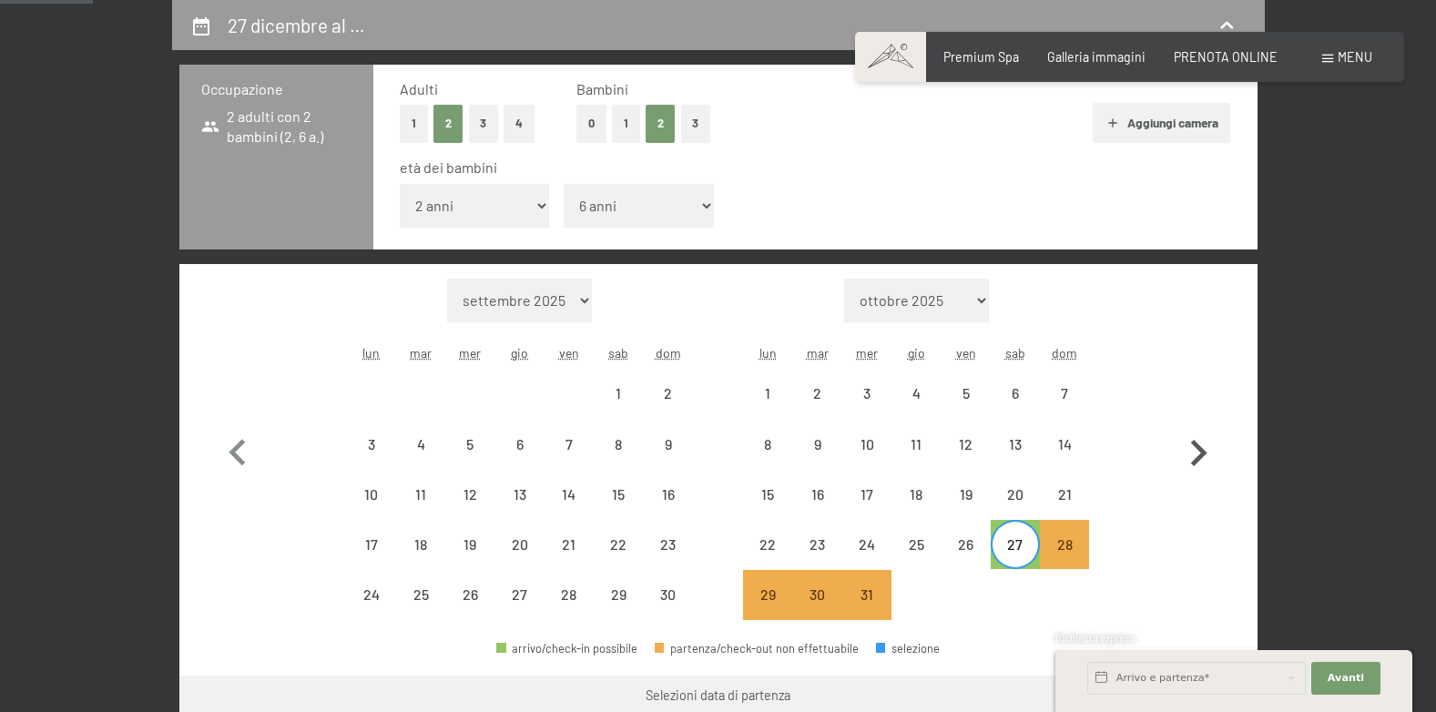
click at [1186, 442] on icon "button" at bounding box center [1198, 453] width 53 height 53
select select "[DATE]"
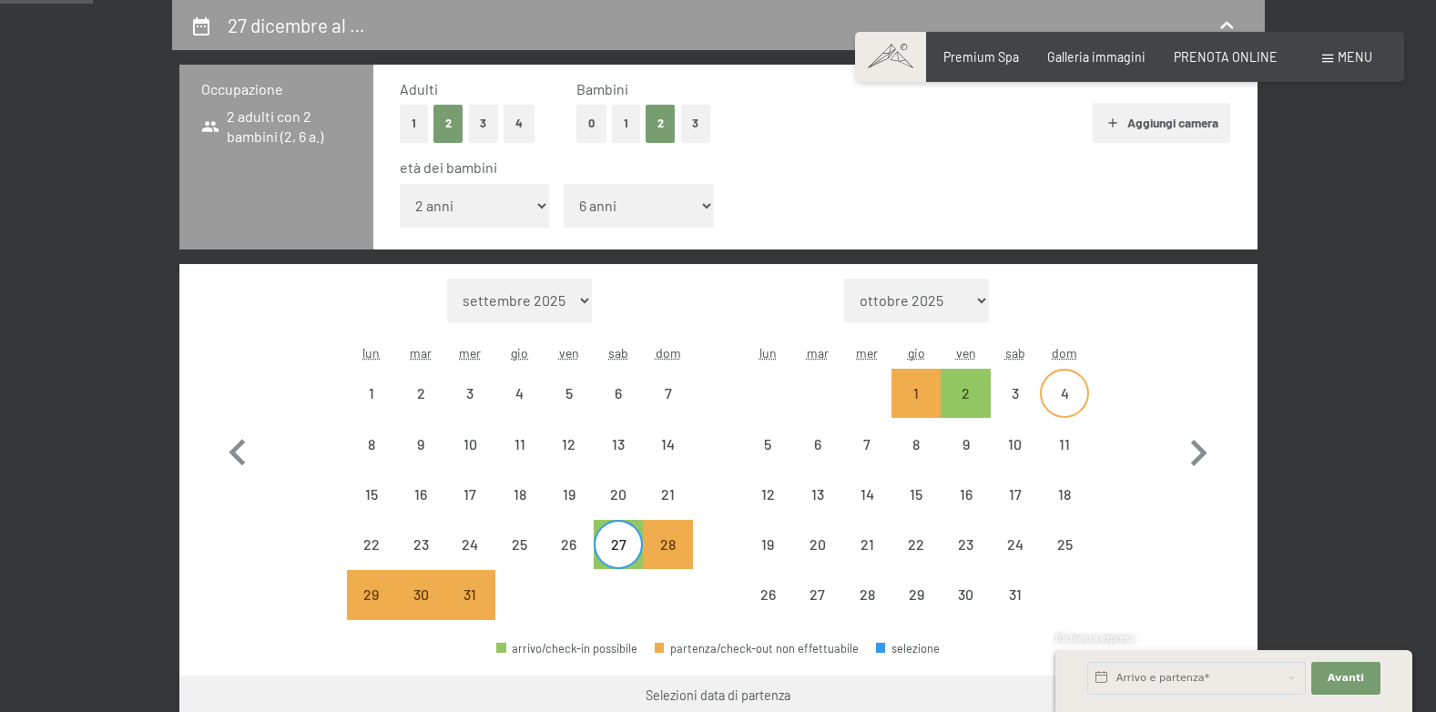
click at [1050, 396] on div "4" at bounding box center [1065, 409] width 46 height 46
select select "[DATE]"
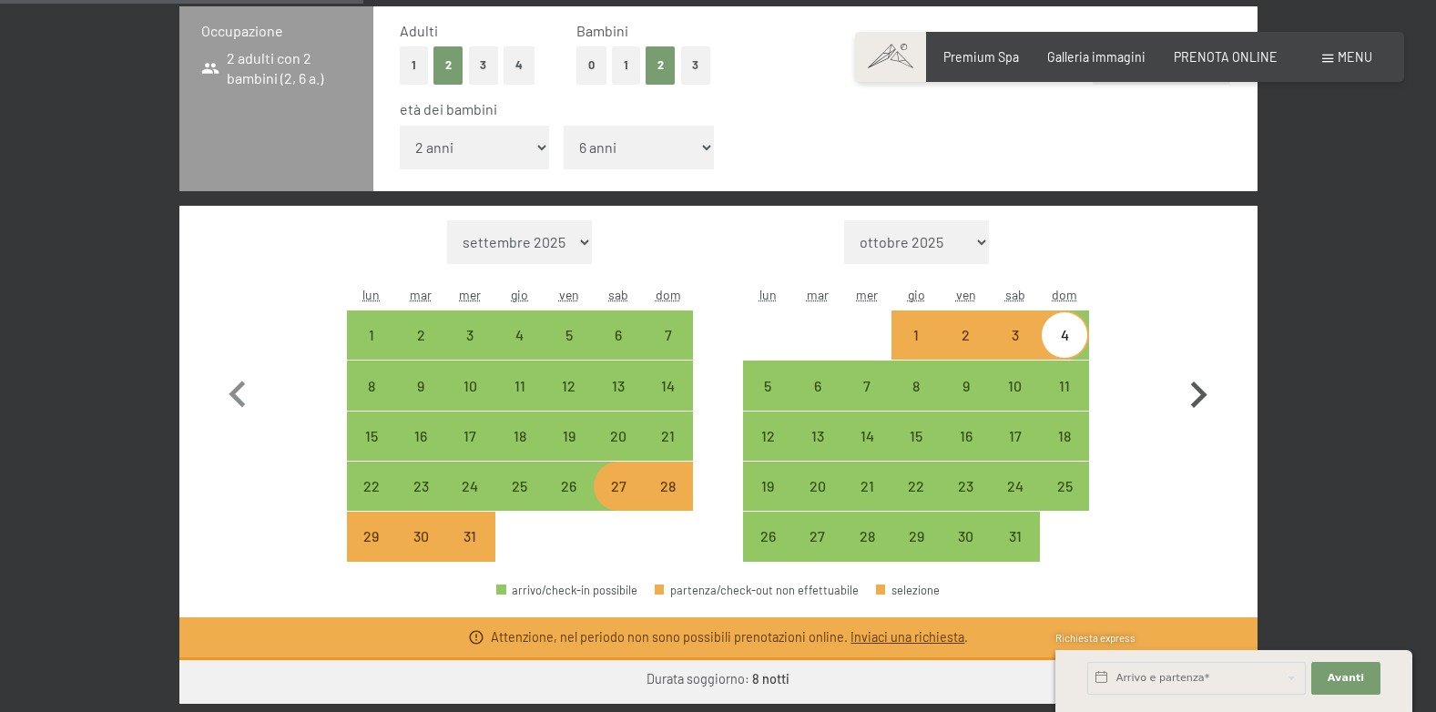
scroll to position [486, 0]
